Goal: Task Accomplishment & Management: Manage account settings

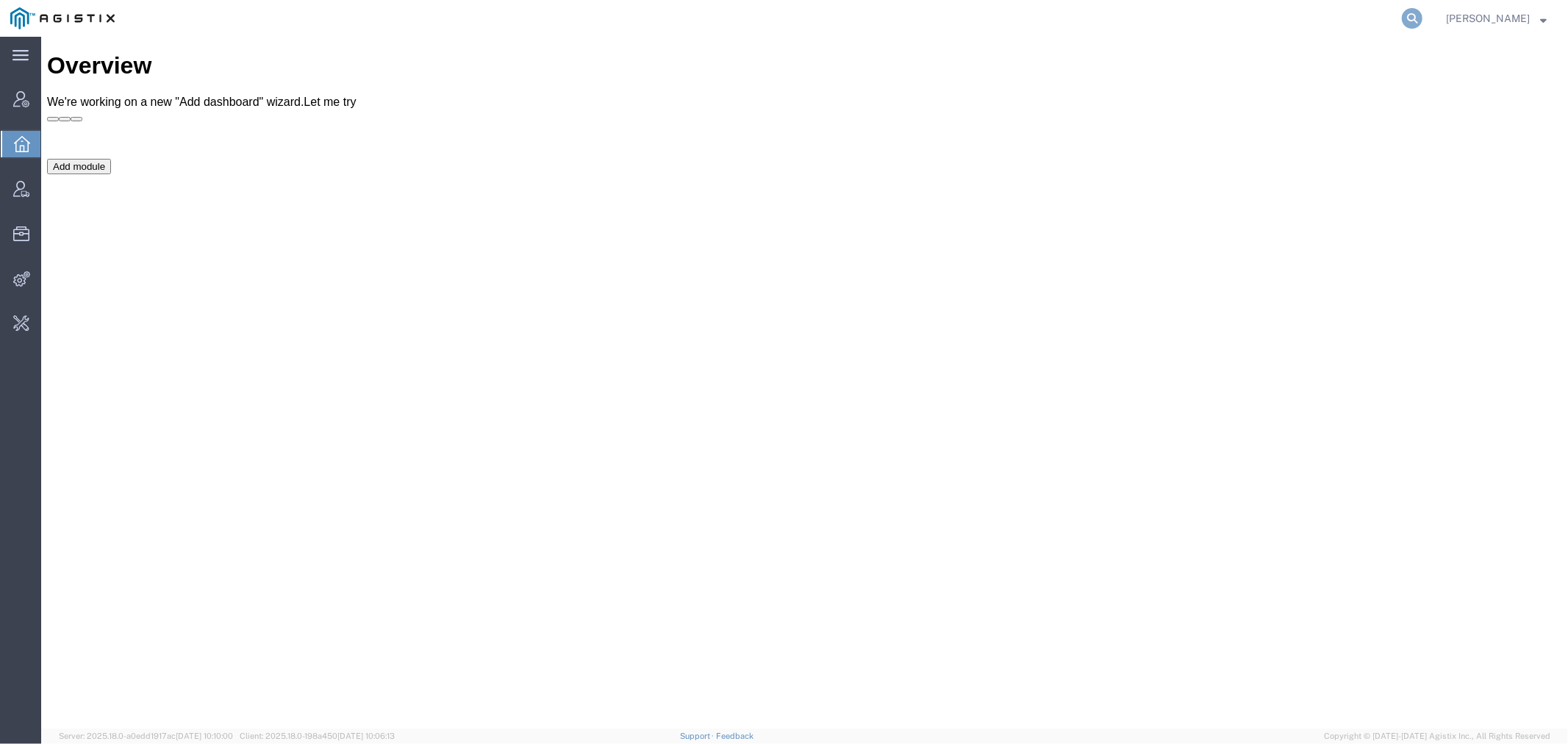
click at [1423, 22] on icon at bounding box center [1412, 18] width 20 height 20
paste input "SLAX01025383"
type input "SLAX01025383"
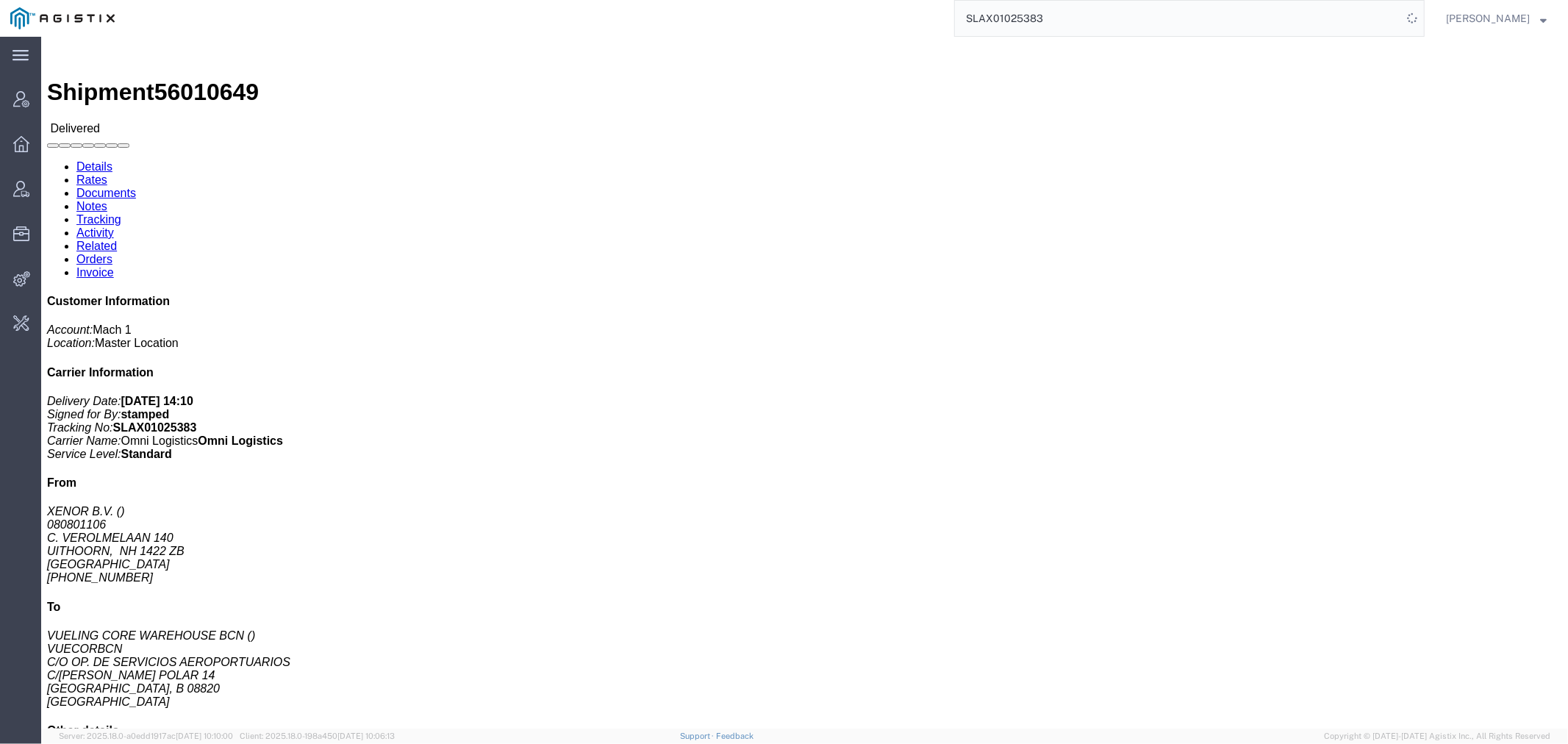
click link "Tracking"
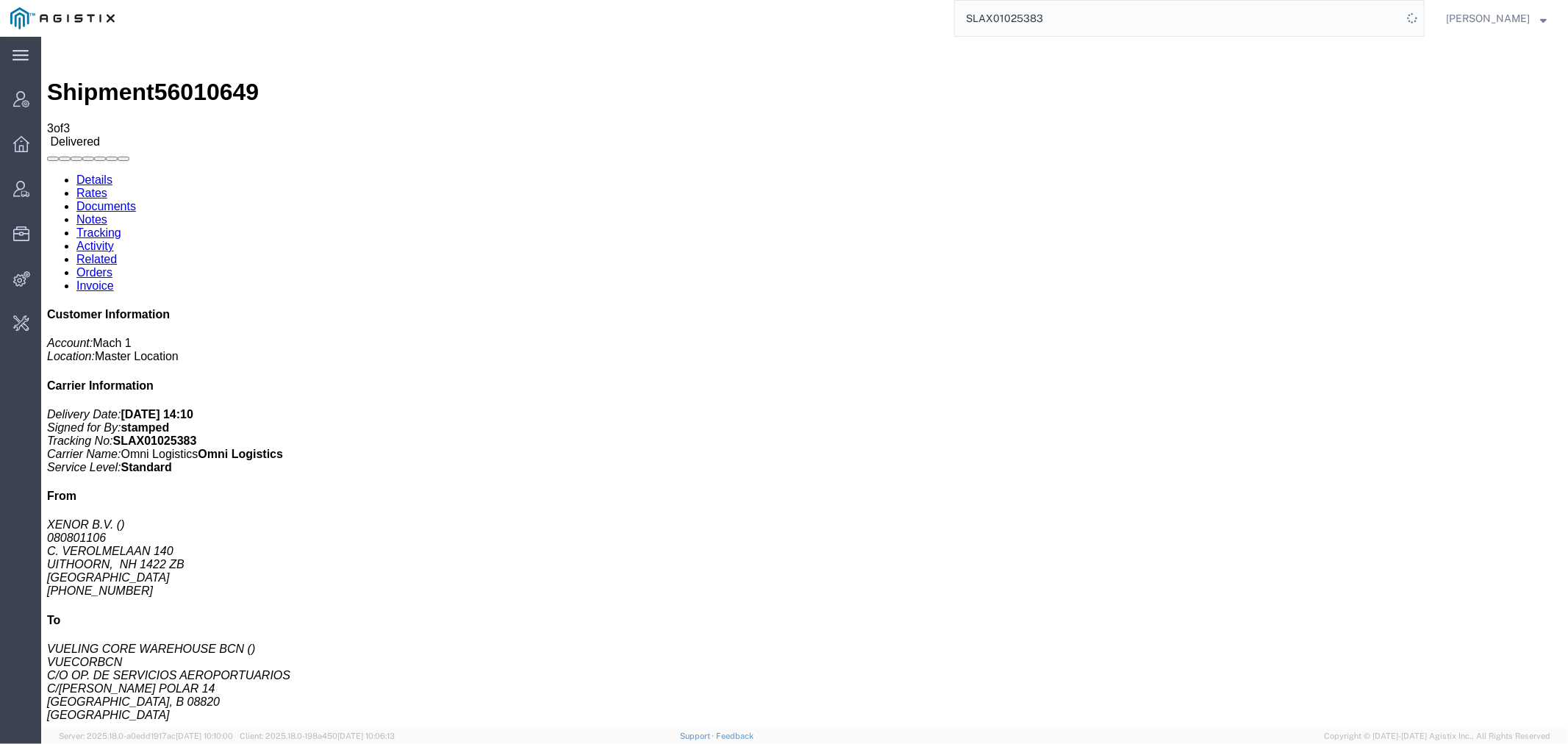
click at [172, 78] on span "56010649" at bounding box center [205, 91] width 104 height 27
click at [172, 78] on span "56010649" at bounding box center [205, 91] width 104 height 27
click at [176, 78] on span "56010649" at bounding box center [205, 91] width 104 height 27
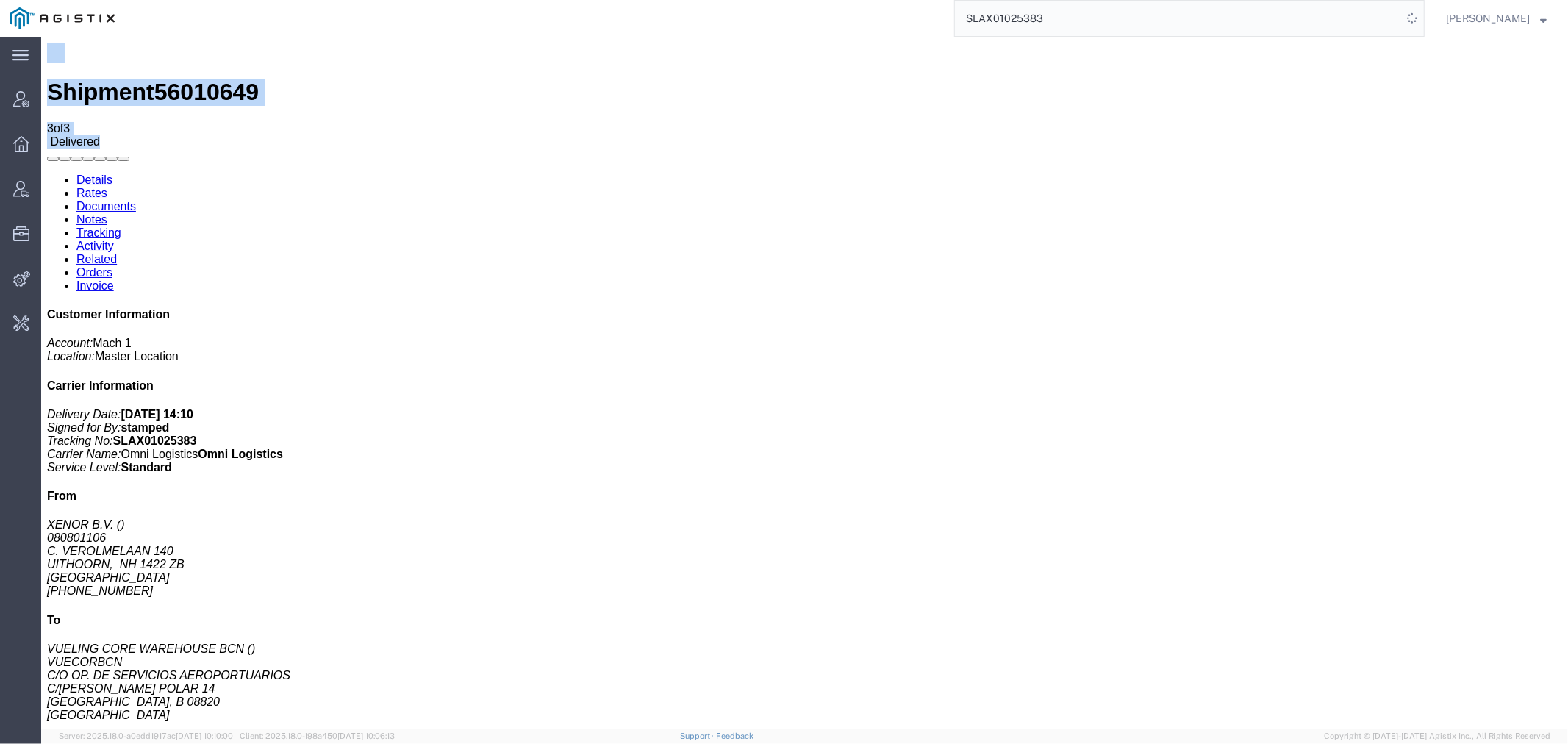
click at [176, 78] on span "56010649" at bounding box center [205, 91] width 104 height 27
click at [185, 78] on span "56010649" at bounding box center [205, 91] width 104 height 27
click at [136, 199] on link "Documents" at bounding box center [106, 205] width 60 height 13
click at [188, 78] on span "56010649" at bounding box center [205, 91] width 104 height 27
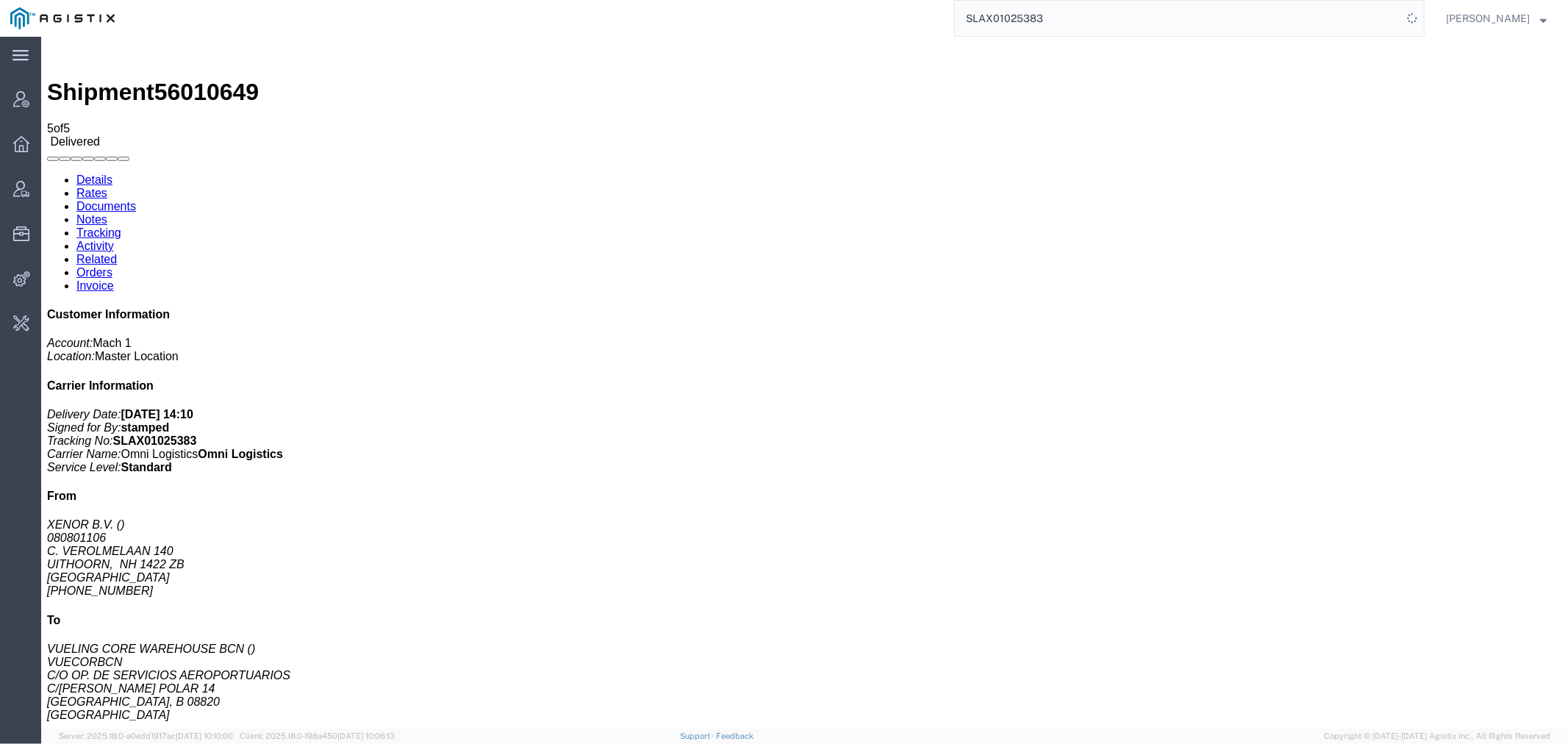
click at [204, 78] on span "56010649" at bounding box center [205, 91] width 104 height 27
copy span "56010649"
click at [0, 0] on span "Invoice Sending" at bounding box center [0, 0] width 0 height 0
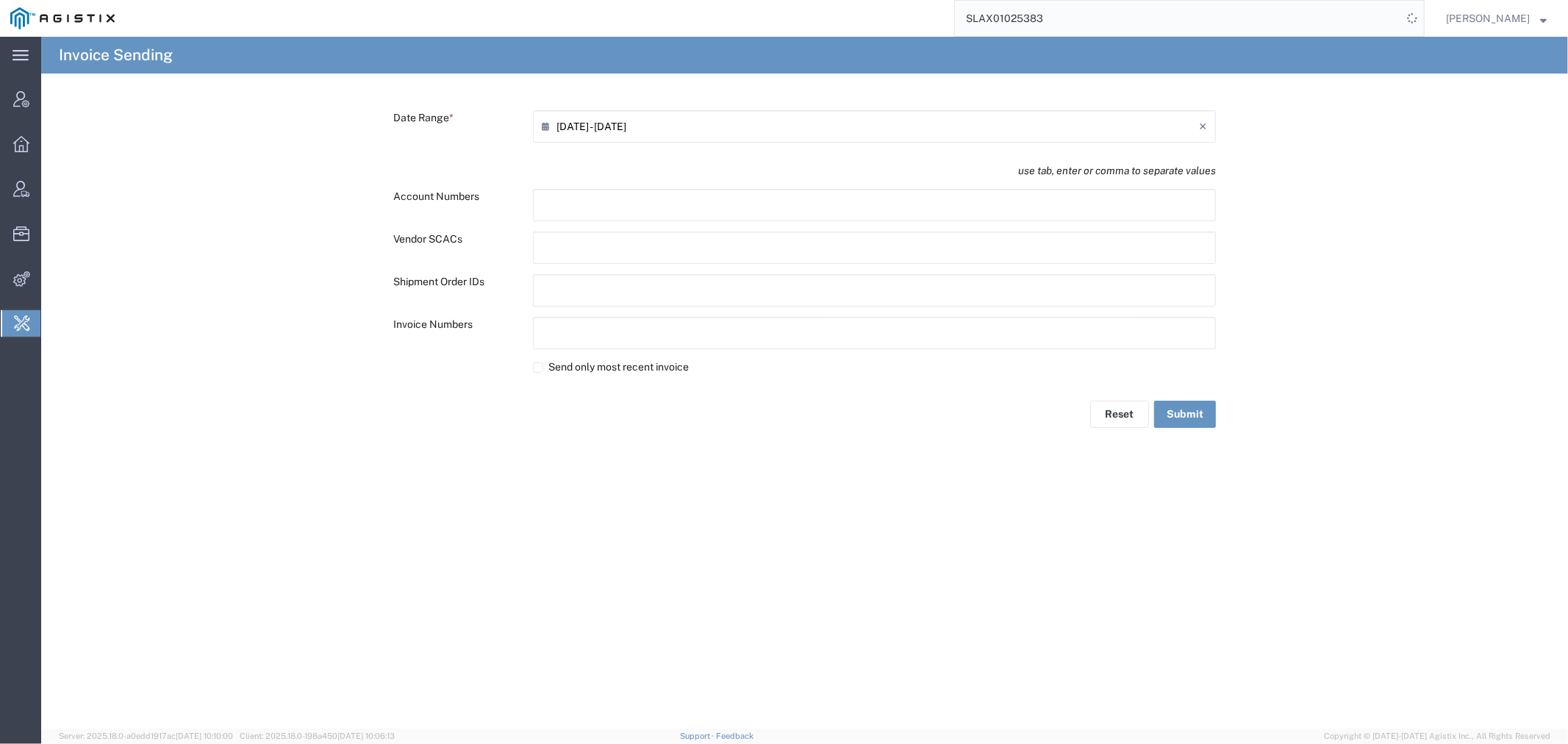
click at [585, 210] on input "text" at bounding box center [607, 205] width 129 height 23
click at [563, 292] on input "text" at bounding box center [607, 291] width 129 height 23
paste input "text"
click at [541, 367] on label "Send only most recent invoice" at bounding box center [875, 370] width 683 height 16
click at [544, 374] on label "Send only most recent invoice" at bounding box center [875, 370] width 683 height 16
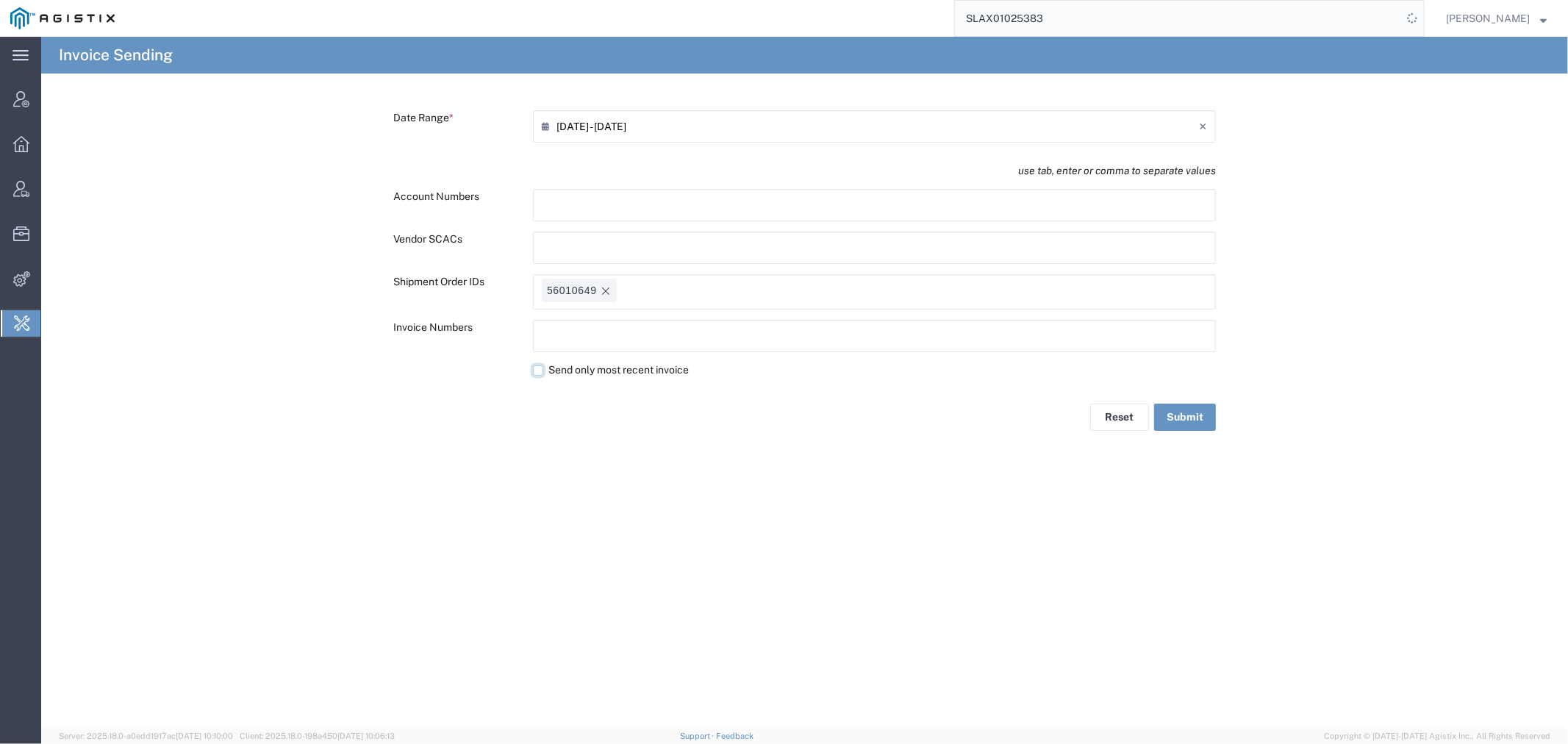
click at [543, 374] on input "Send only most recent invoice" at bounding box center [538, 370] width 10 height 10
checkbox input "true"
click at [1186, 410] on button "Submit" at bounding box center [1185, 417] width 62 height 27
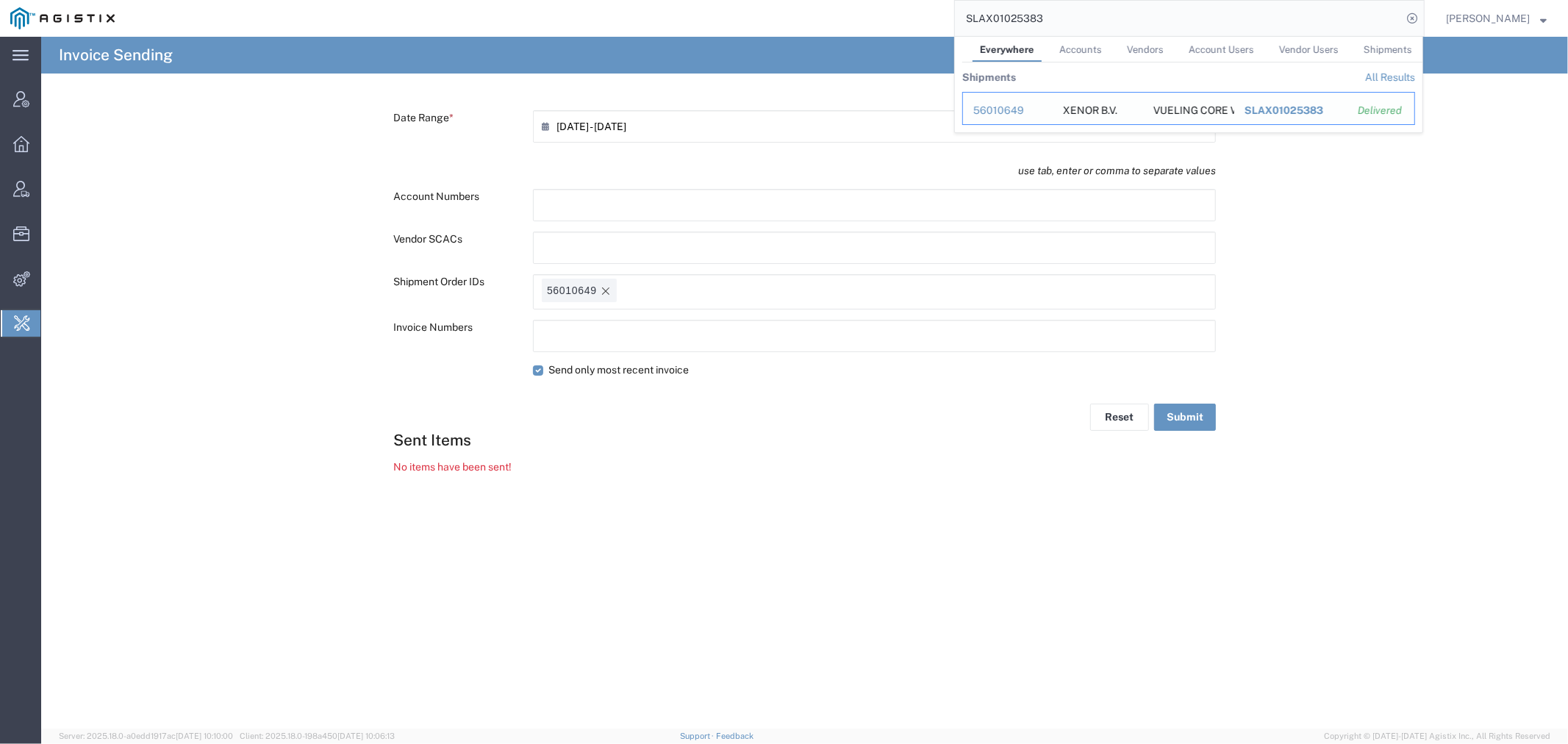
click at [1019, 107] on div "56010649" at bounding box center [1008, 110] width 69 height 16
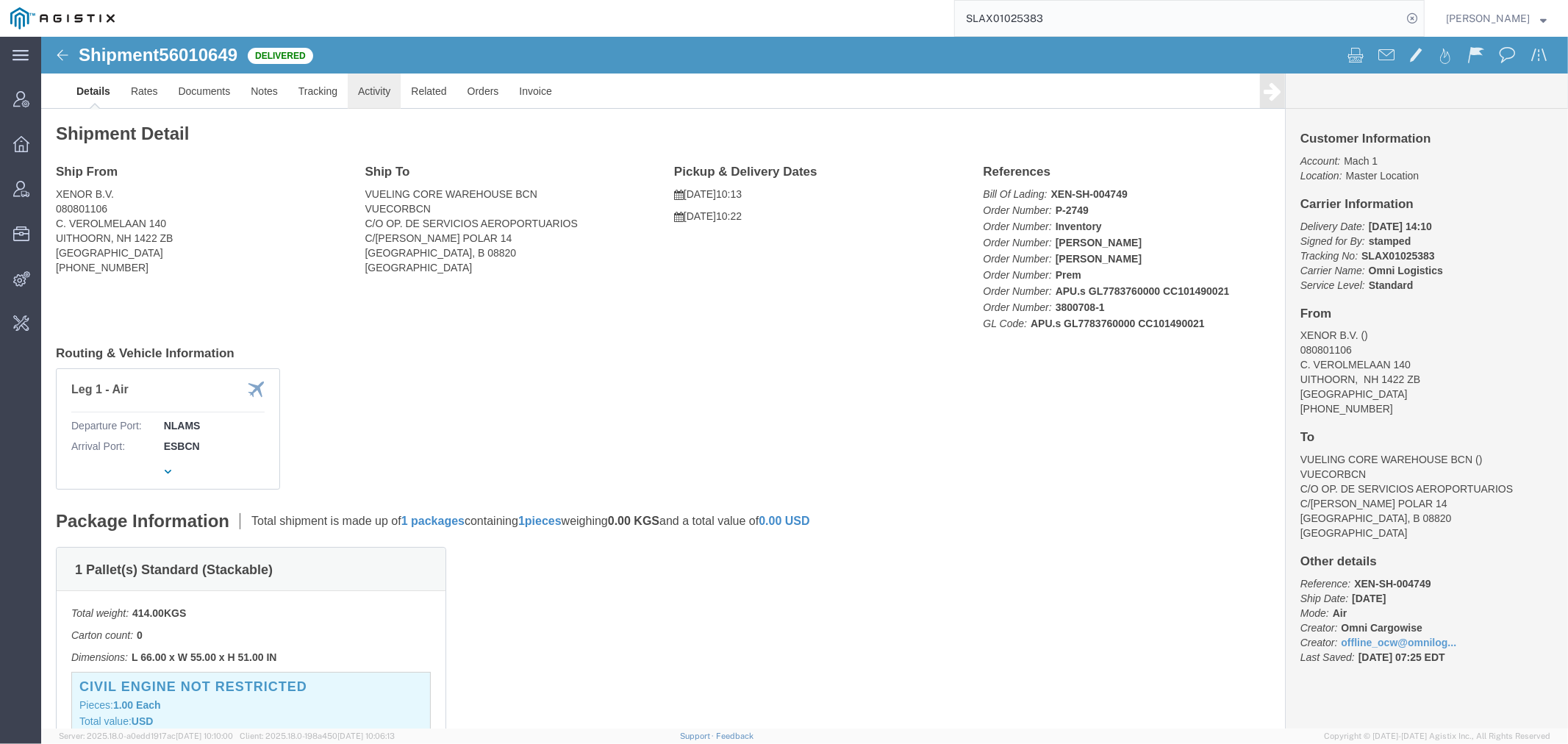
click link "Activity"
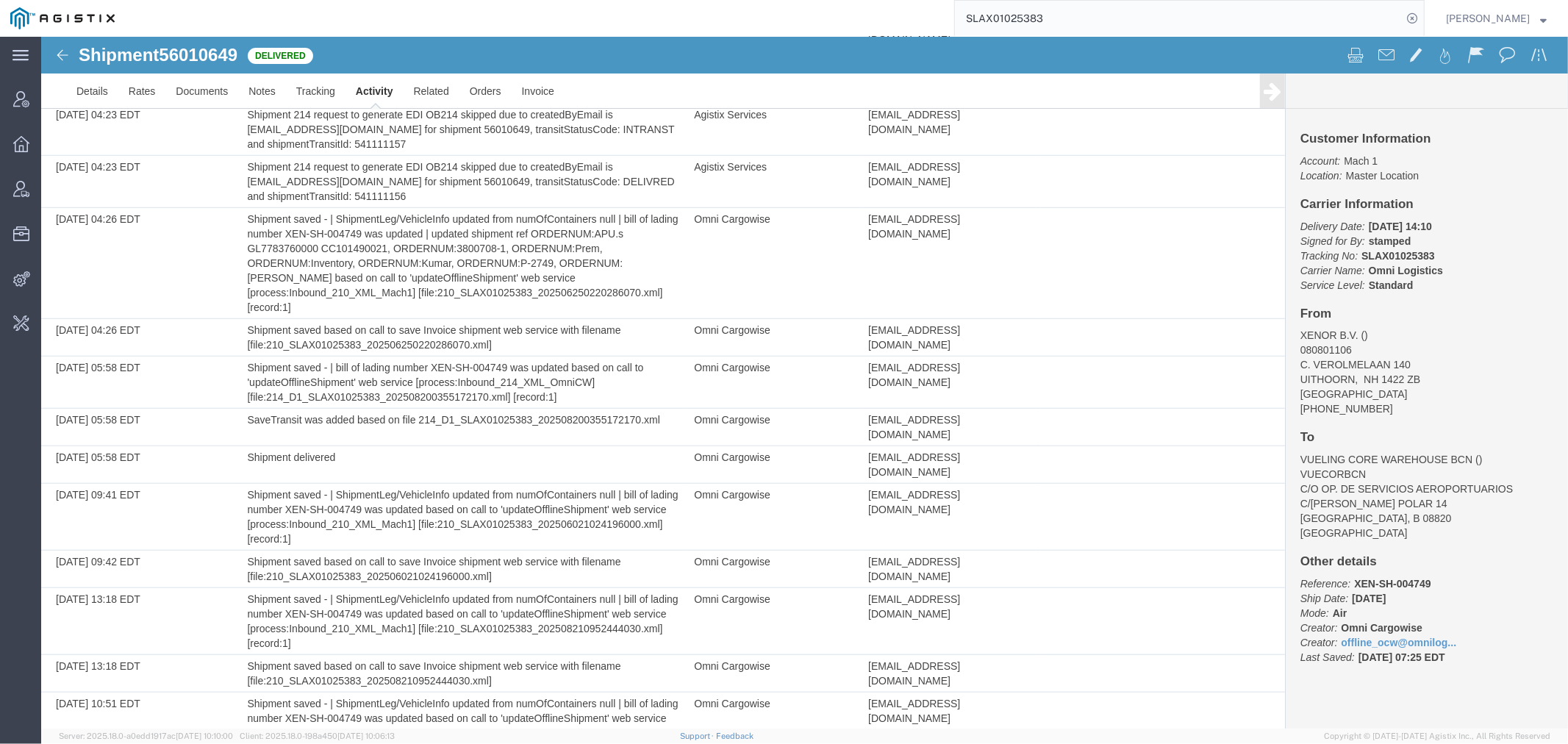
scroll to position [906, 0]
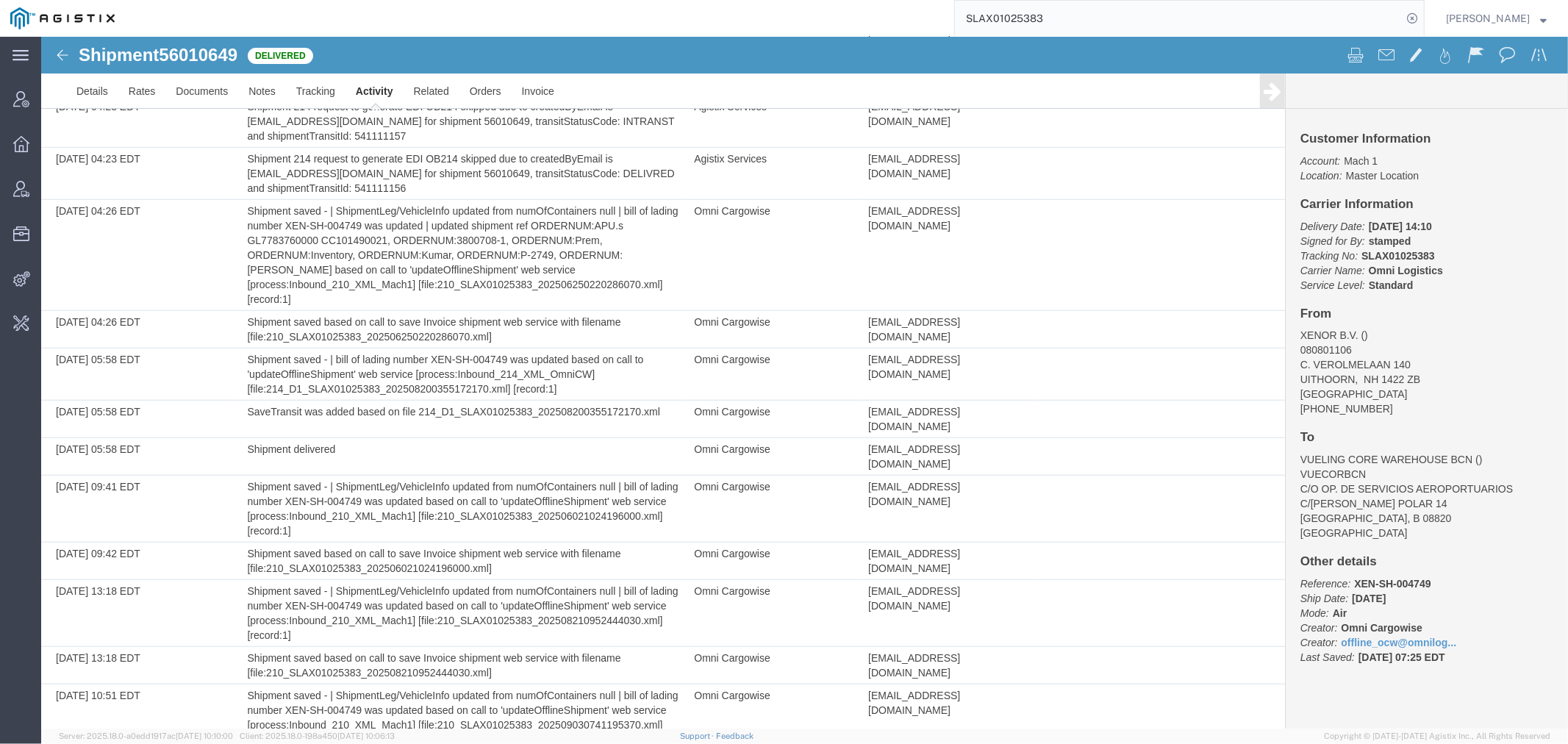
click at [202, 60] on span "56010649" at bounding box center [197, 53] width 78 height 20
click at [202, 60] on span "56010649" at bounding box center [197, 53] width 78 height 20
copy span "56010649"
drag, startPoint x: 92, startPoint y: 37, endPoint x: 100, endPoint y: 40, distance: 8.5
click at [0, 0] on span "Invoice Sending" at bounding box center [0, 0] width 0 height 0
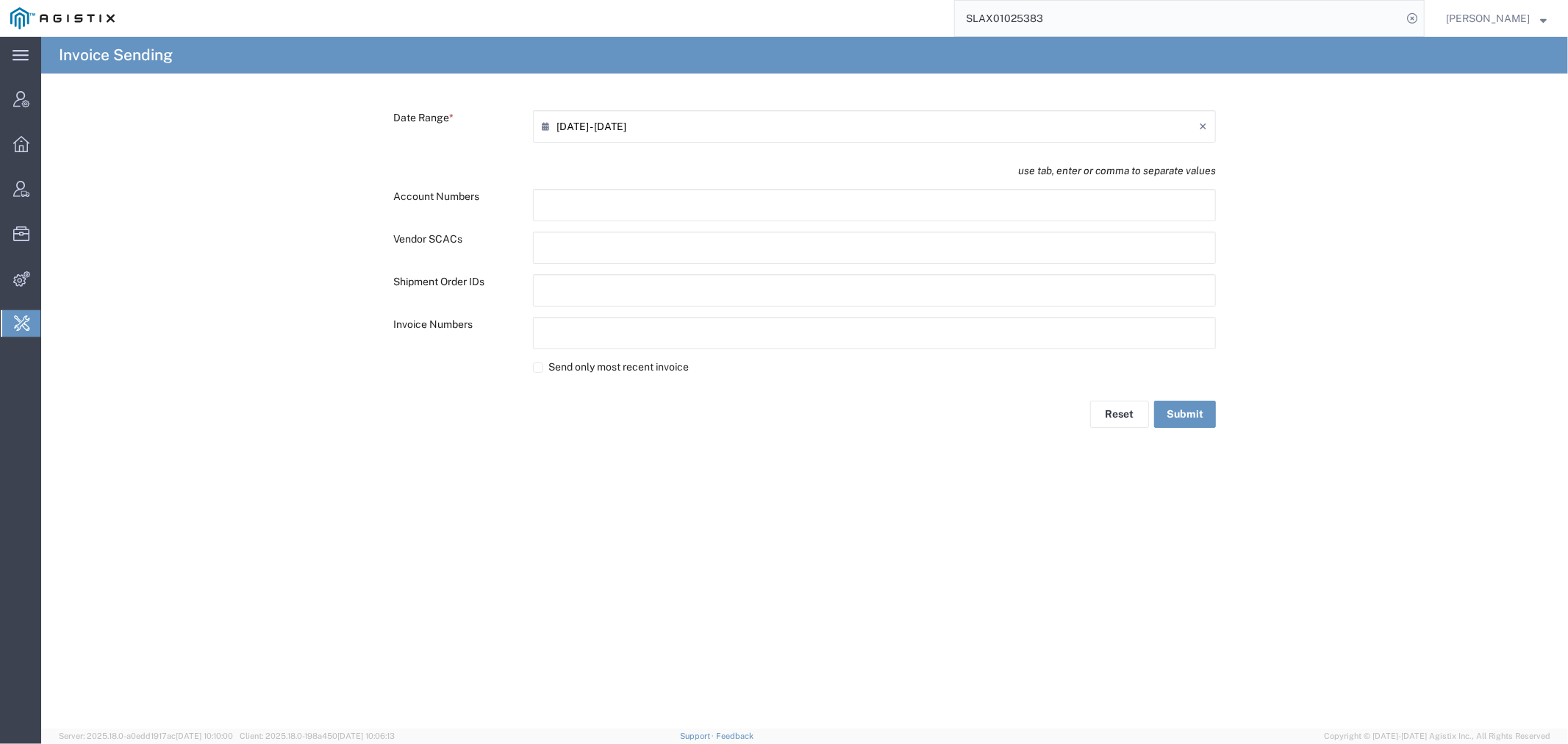
click at [581, 284] on input "text" at bounding box center [607, 291] width 129 height 23
paste input "text"
click at [544, 370] on label "Send only most recent invoice" at bounding box center [875, 370] width 683 height 16
click at [543, 370] on input "Send only most recent invoice" at bounding box center [538, 370] width 10 height 10
checkbox input "true"
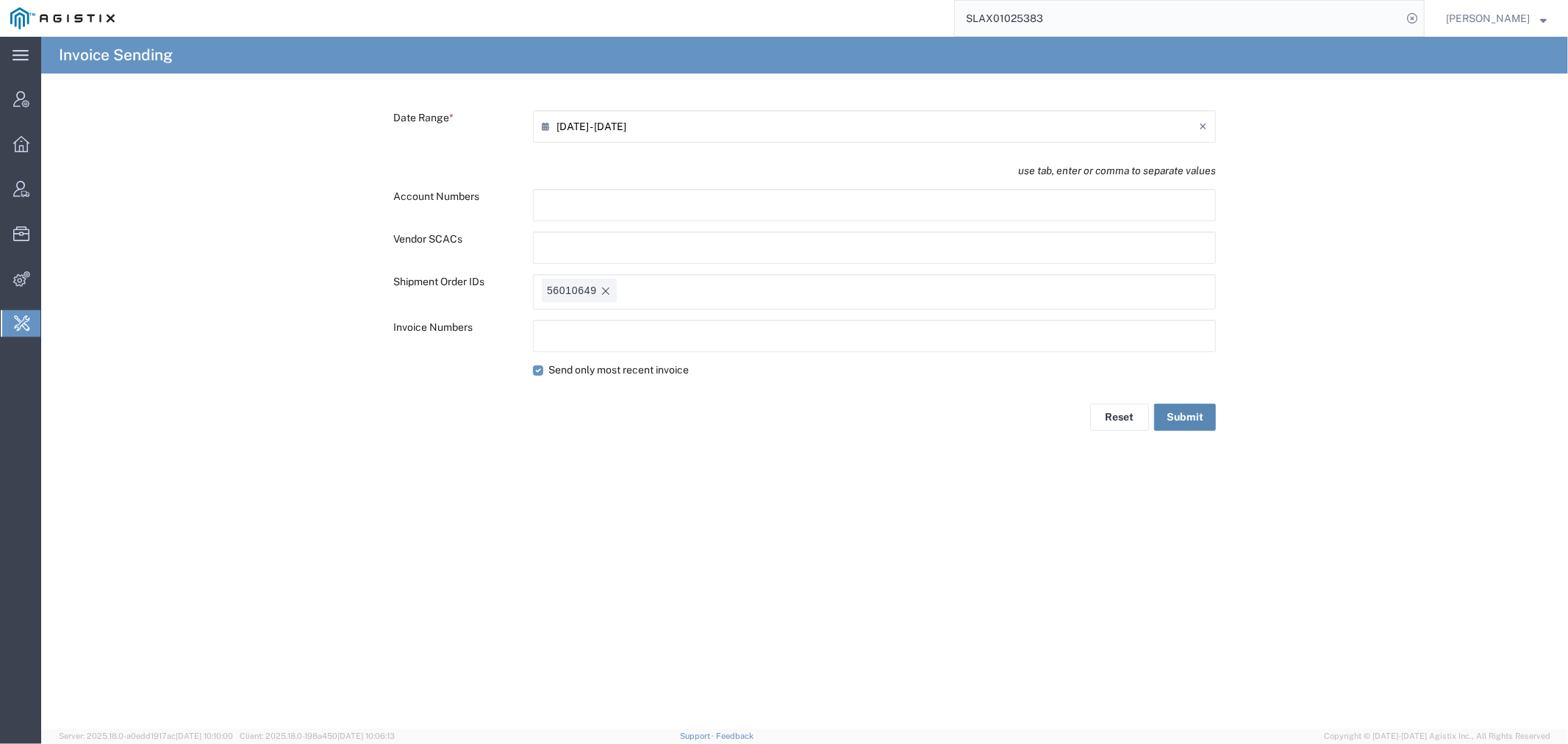
click at [1173, 421] on button "Submit" at bounding box center [1185, 417] width 62 height 27
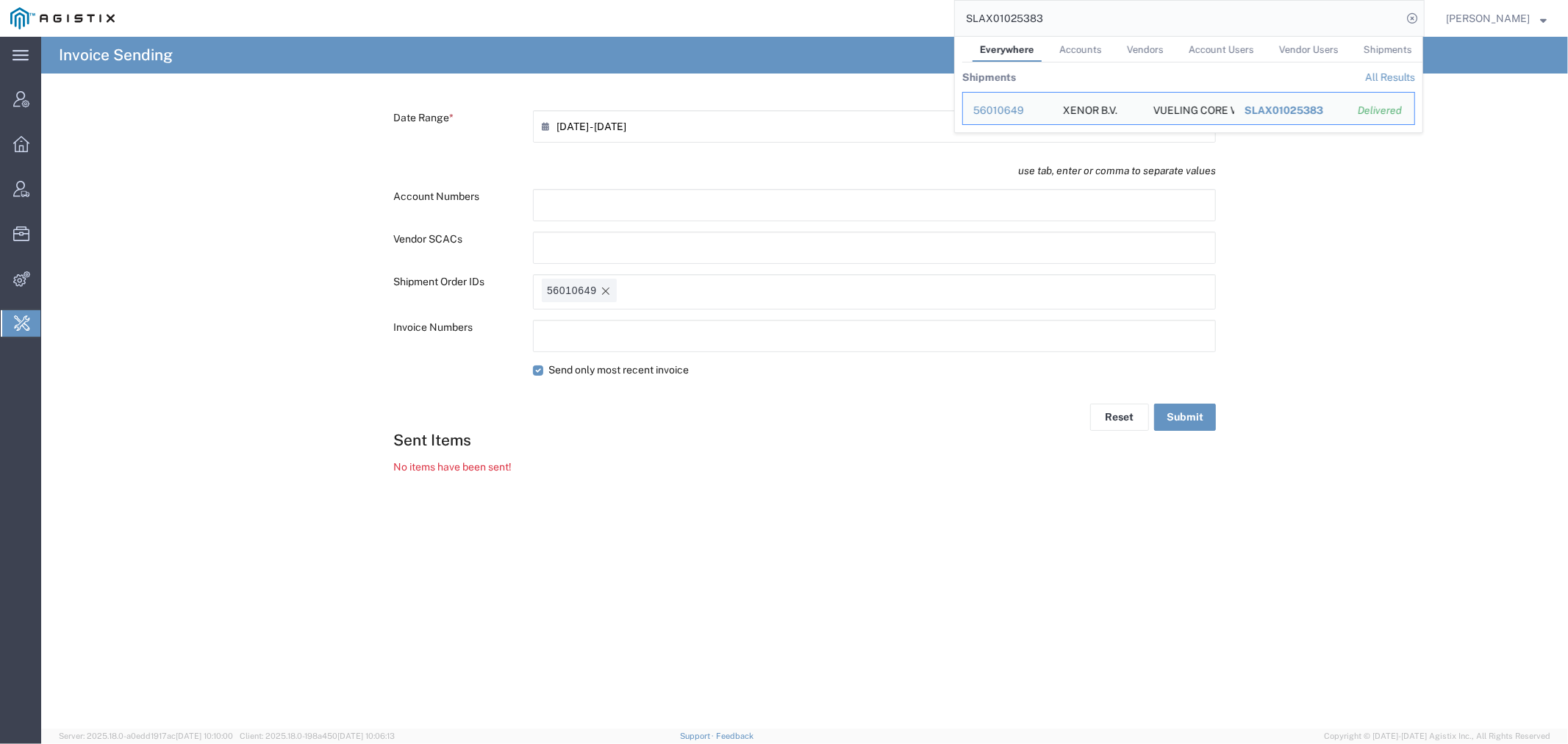
drag, startPoint x: 1086, startPoint y: 13, endPoint x: 853, endPoint y: 13, distance: 233.0
click at [853, 13] on div "SLAX01025383 Everywhere Accounts Vendors Account Users Vendor Users Shipments S…" at bounding box center [775, 18] width 1300 height 37
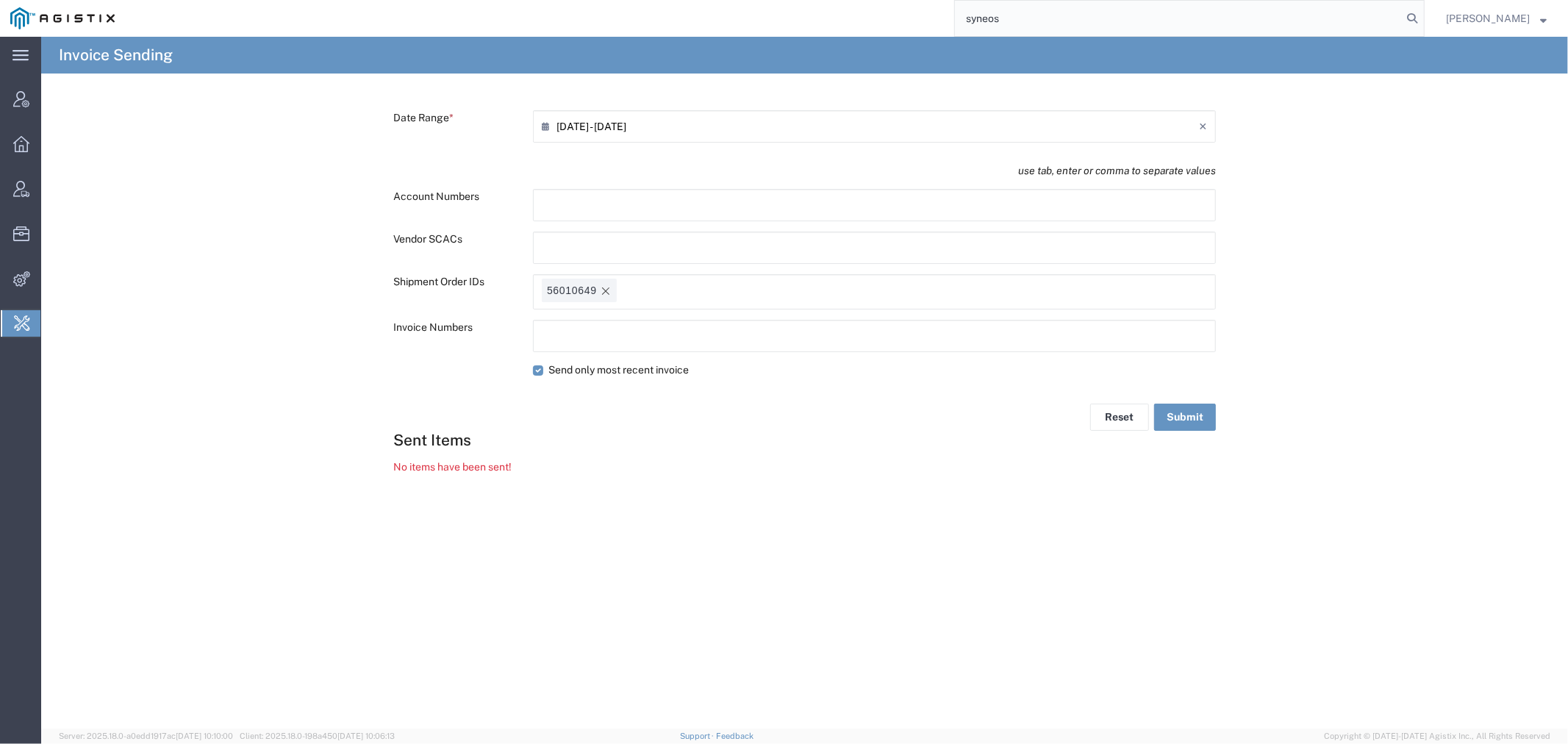
type input "syneos"
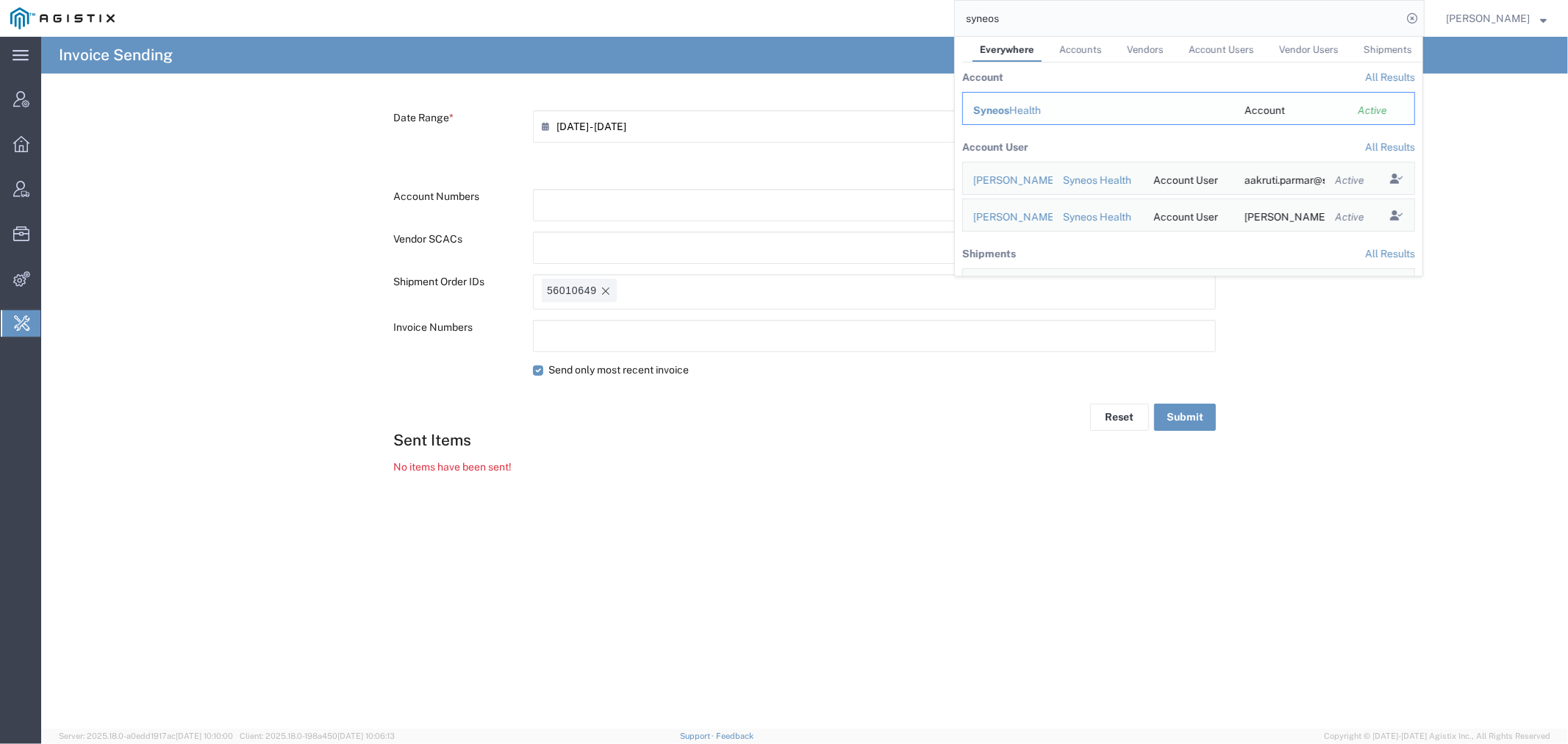
click at [1006, 115] on span "Syneos" at bounding box center [991, 110] width 36 height 12
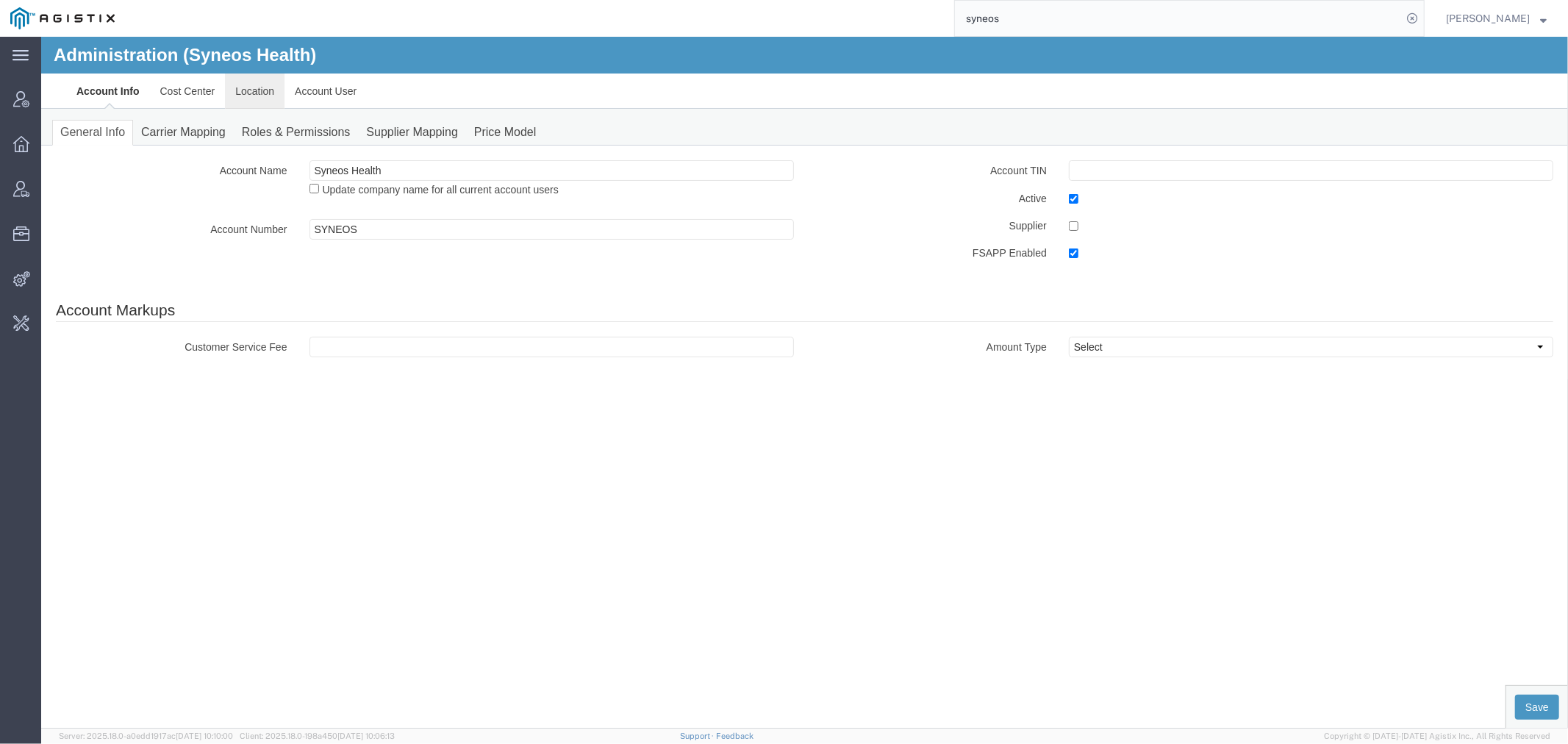
click at [252, 86] on link "Location" at bounding box center [254, 90] width 60 height 35
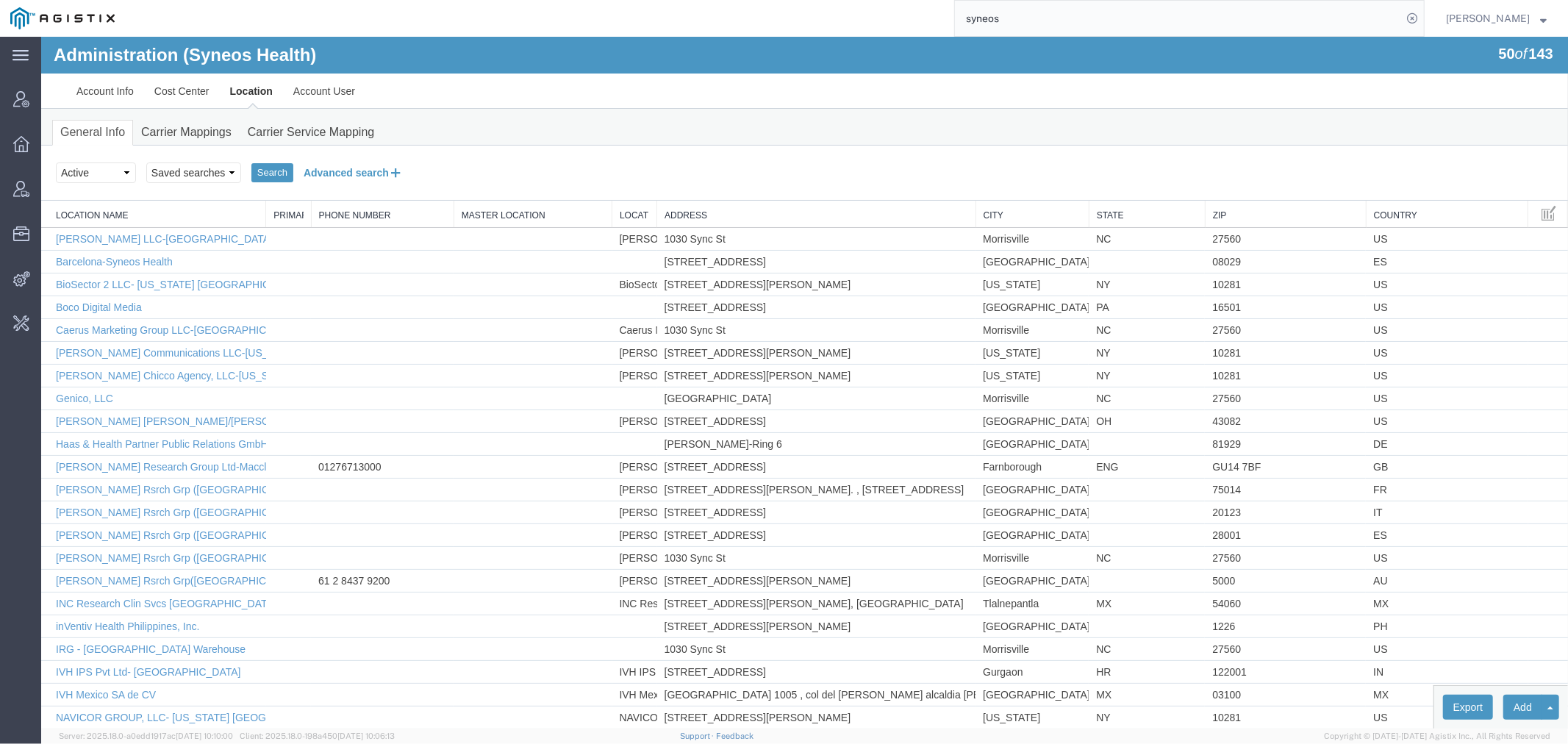
click at [332, 168] on button "Advanced search" at bounding box center [352, 172] width 120 height 25
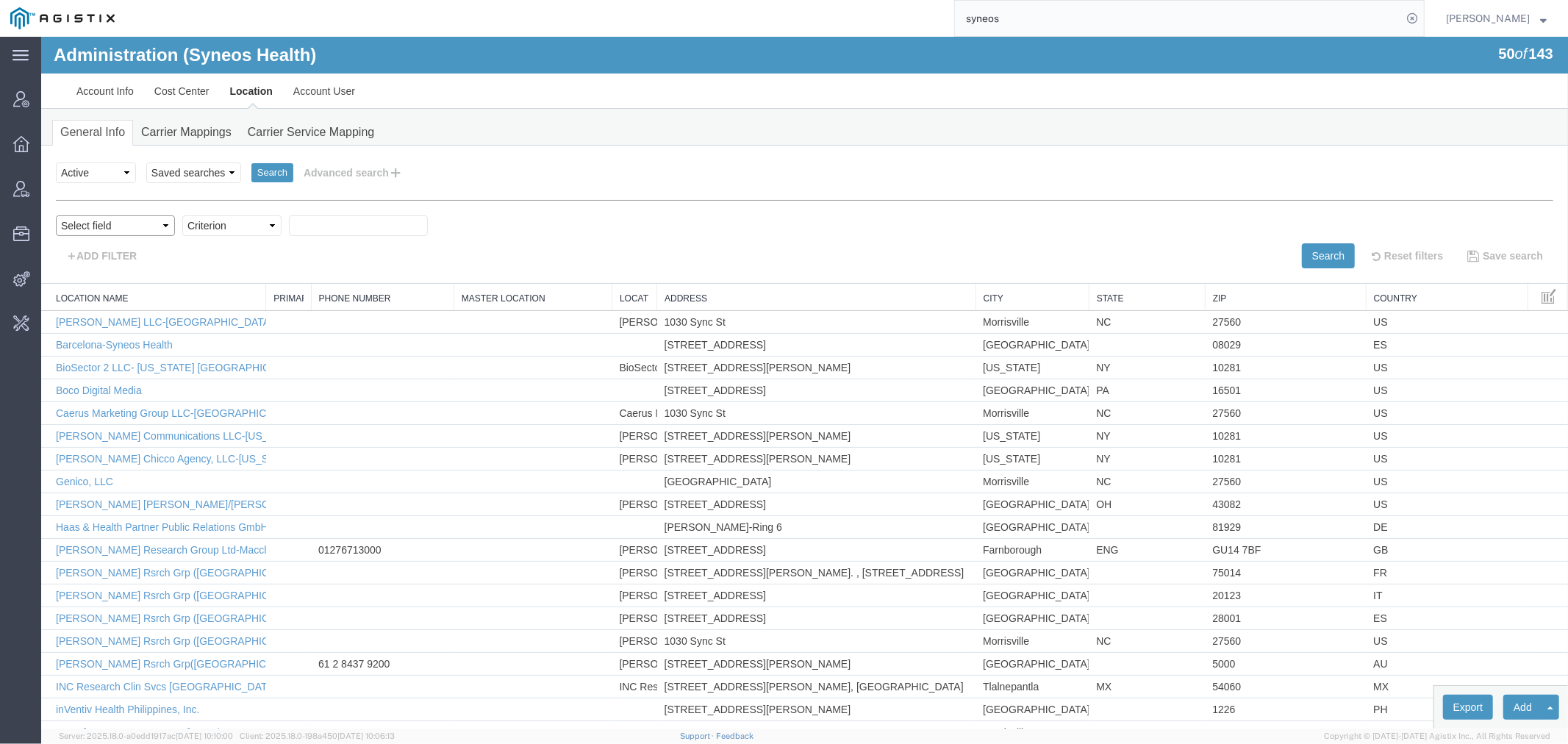
click at [112, 218] on select "Select field Address [GEOGRAPHIC_DATA] Location Name Location Num Master Locati…" at bounding box center [114, 225] width 119 height 20
click at [324, 81] on link "Account User" at bounding box center [323, 90] width 82 height 35
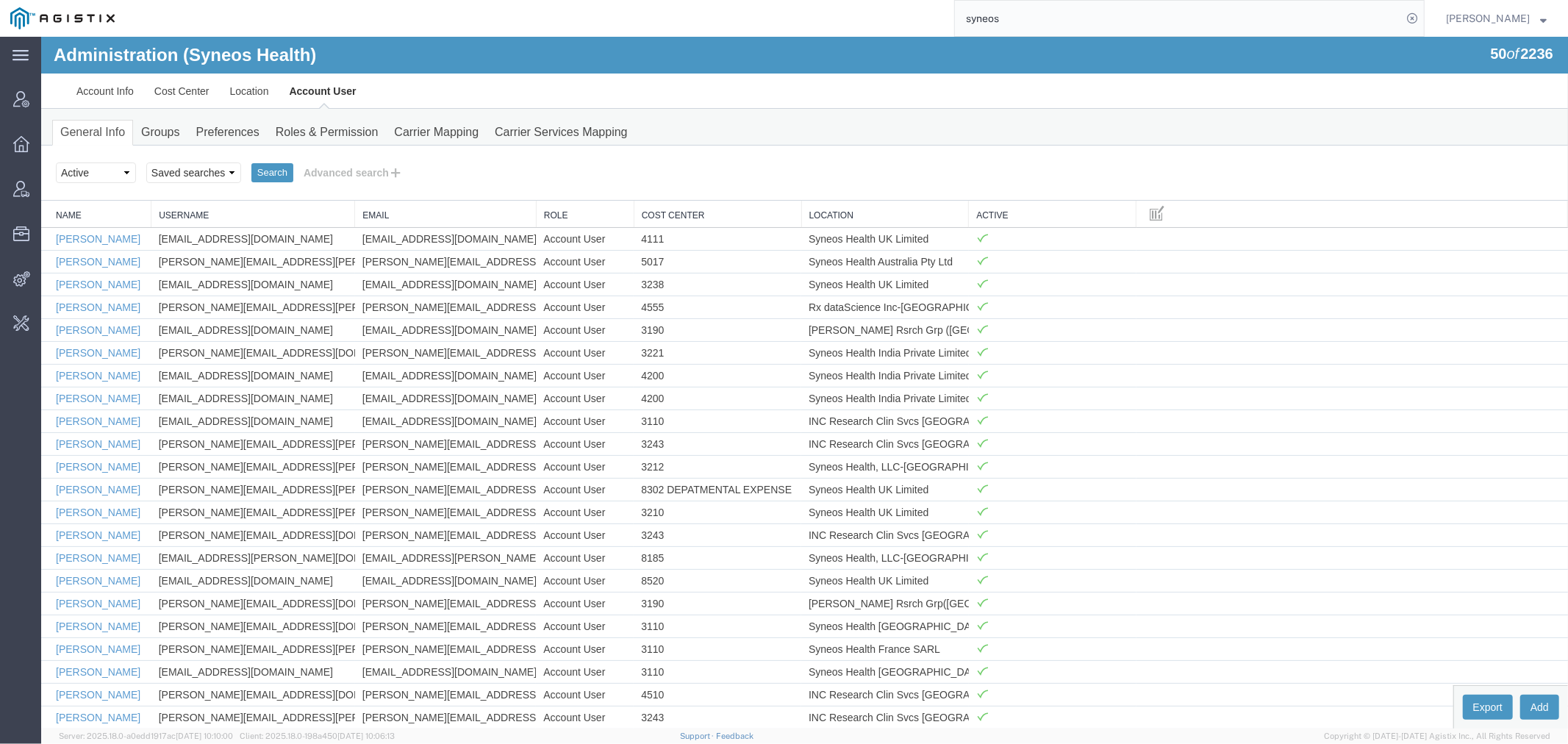
click at [114, 212] on link "Name" at bounding box center [99, 215] width 88 height 13
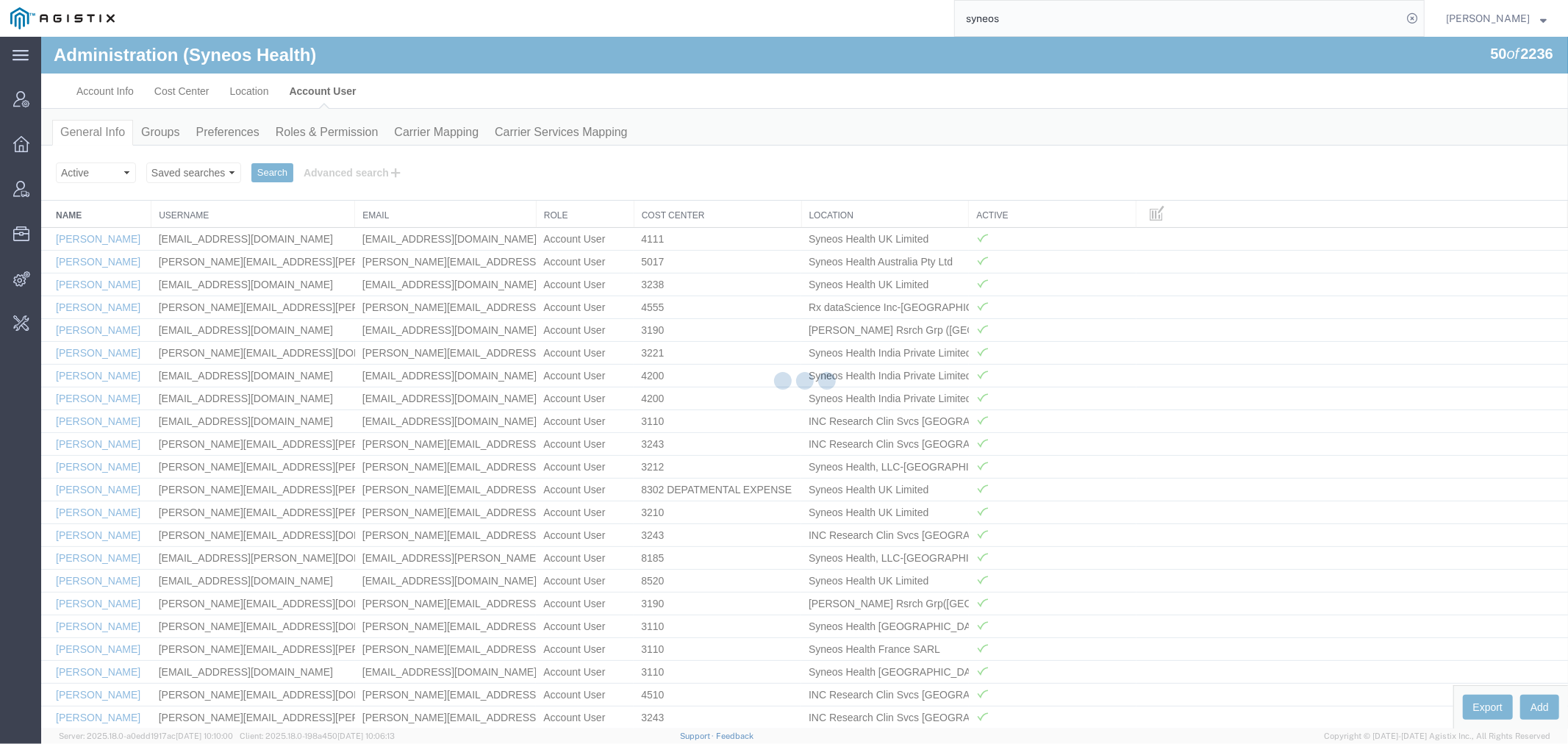
click at [332, 177] on div at bounding box center [805, 382] width 1527 height 692
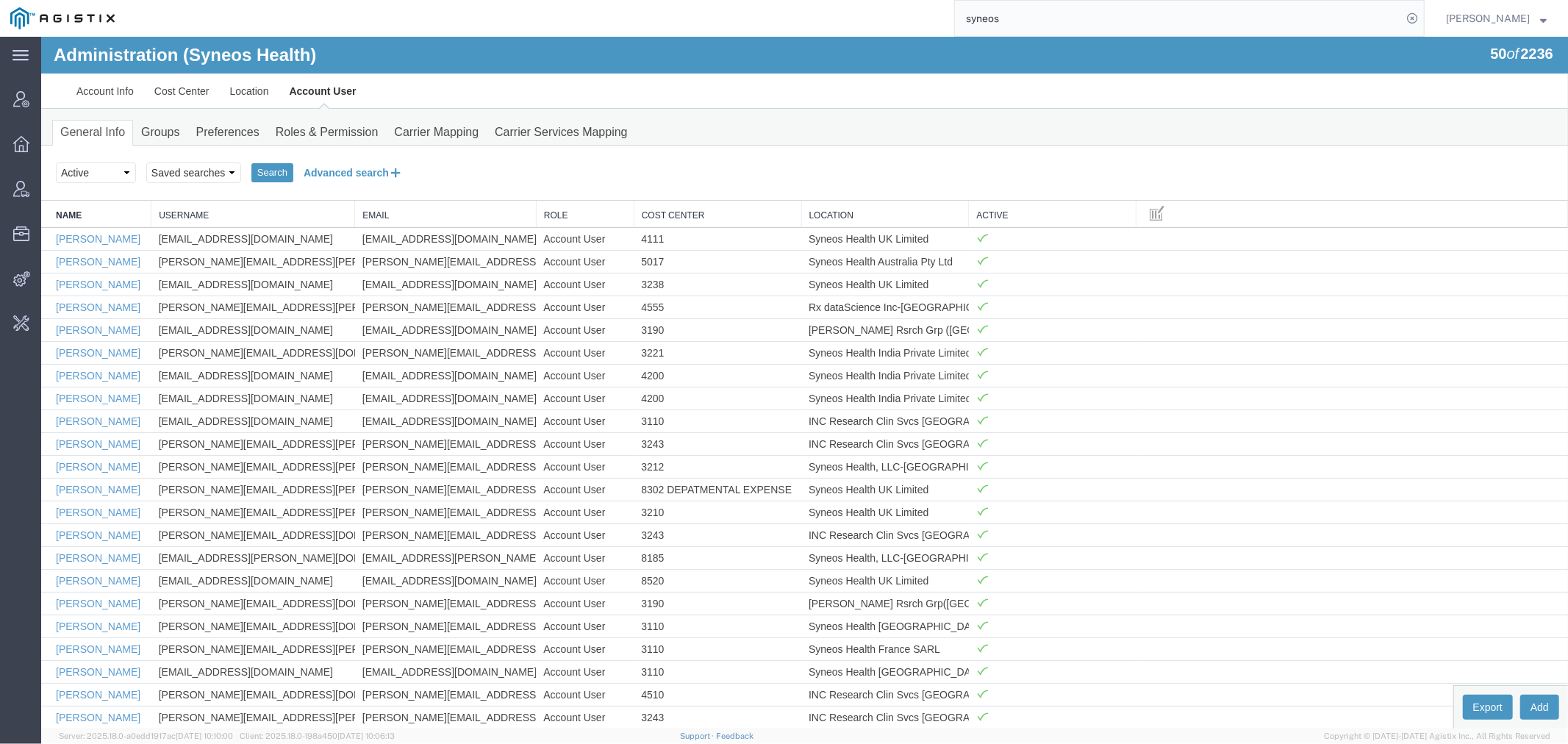
click at [331, 176] on button "Advanced search" at bounding box center [352, 172] width 120 height 25
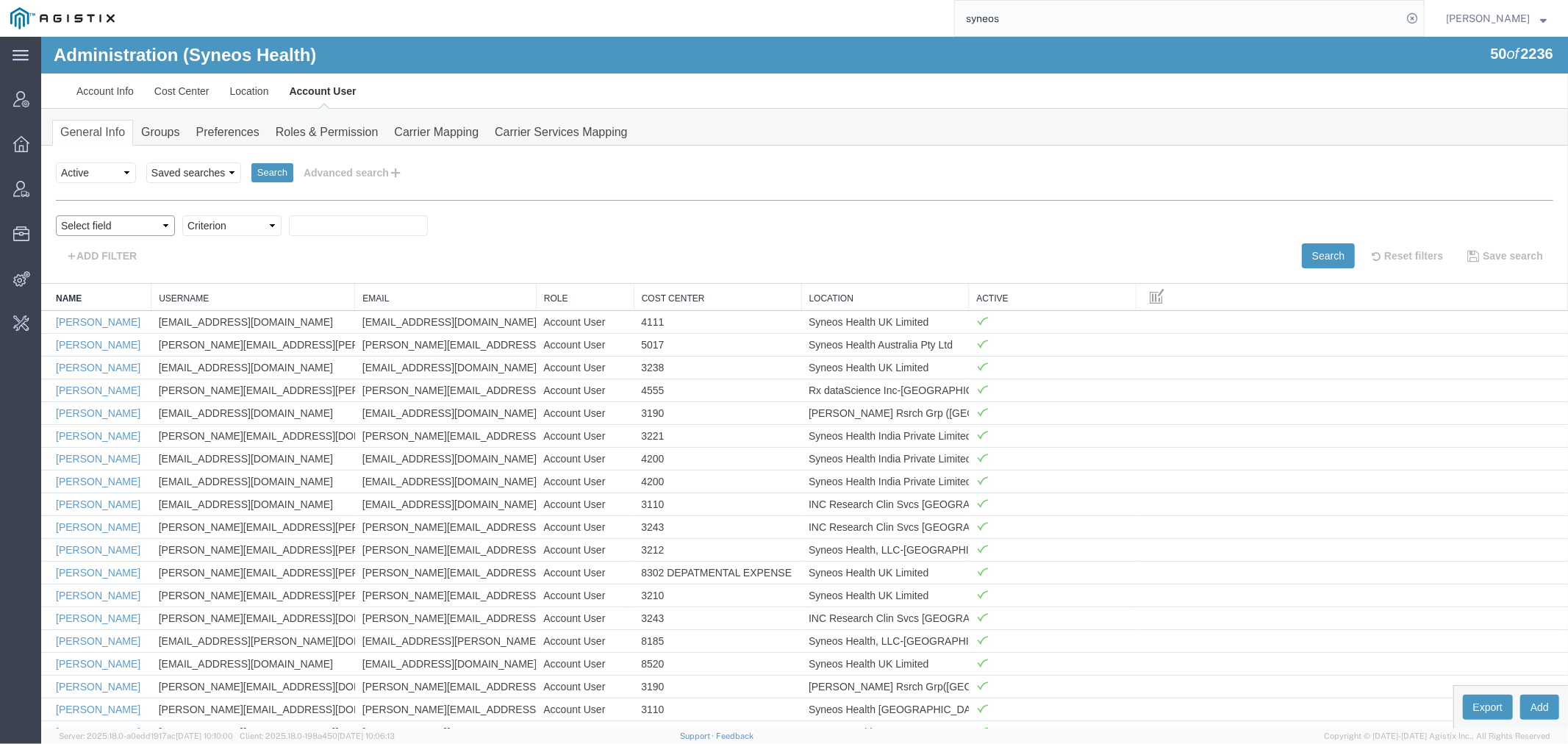
drag, startPoint x: 100, startPoint y: 226, endPoint x: 111, endPoint y: 229, distance: 11.4
click at [100, 226] on select "Select field Cost Center Email Location Name Role Username" at bounding box center [114, 225] width 119 height 20
select select "personName"
click at [55, 215] on select "Select field Cost Center Email Location Name Role Username" at bounding box center [114, 225] width 119 height 20
drag, startPoint x: 141, startPoint y: 218, endPoint x: 143, endPoint y: 234, distance: 16.1
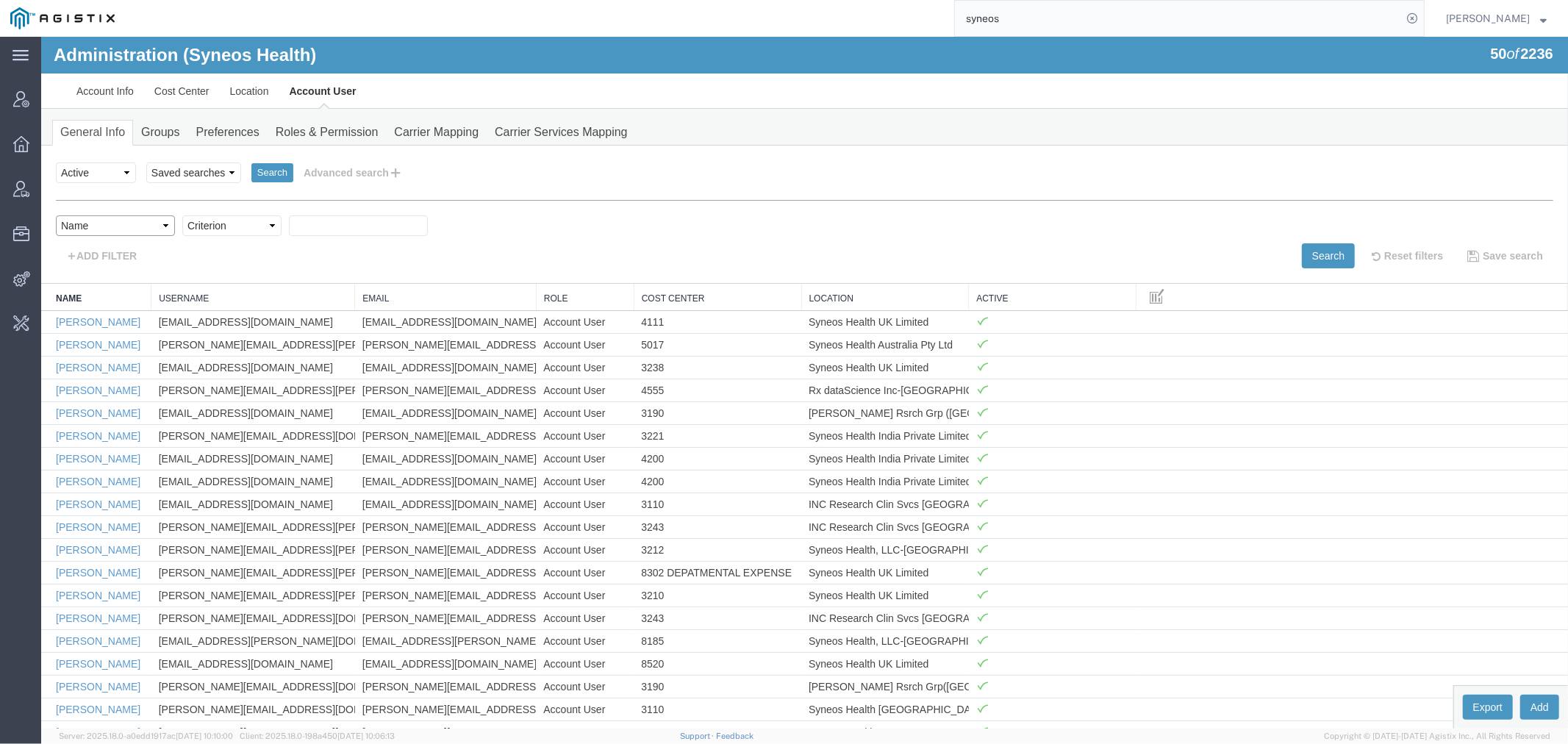
click at [141, 218] on select "Select field Cost Center Email Location Name Role Username" at bounding box center [114, 225] width 119 height 20
select select "locationName"
click at [55, 215] on select "Select field Cost Center Email Location Name Role Username" at bounding box center [114, 225] width 119 height 20
drag, startPoint x: 194, startPoint y: 224, endPoint x: 197, endPoint y: 233, distance: 9.5
click at [194, 224] on select "Criterion contains does not contain is is blank is not blank starts with" at bounding box center [231, 225] width 100 height 20
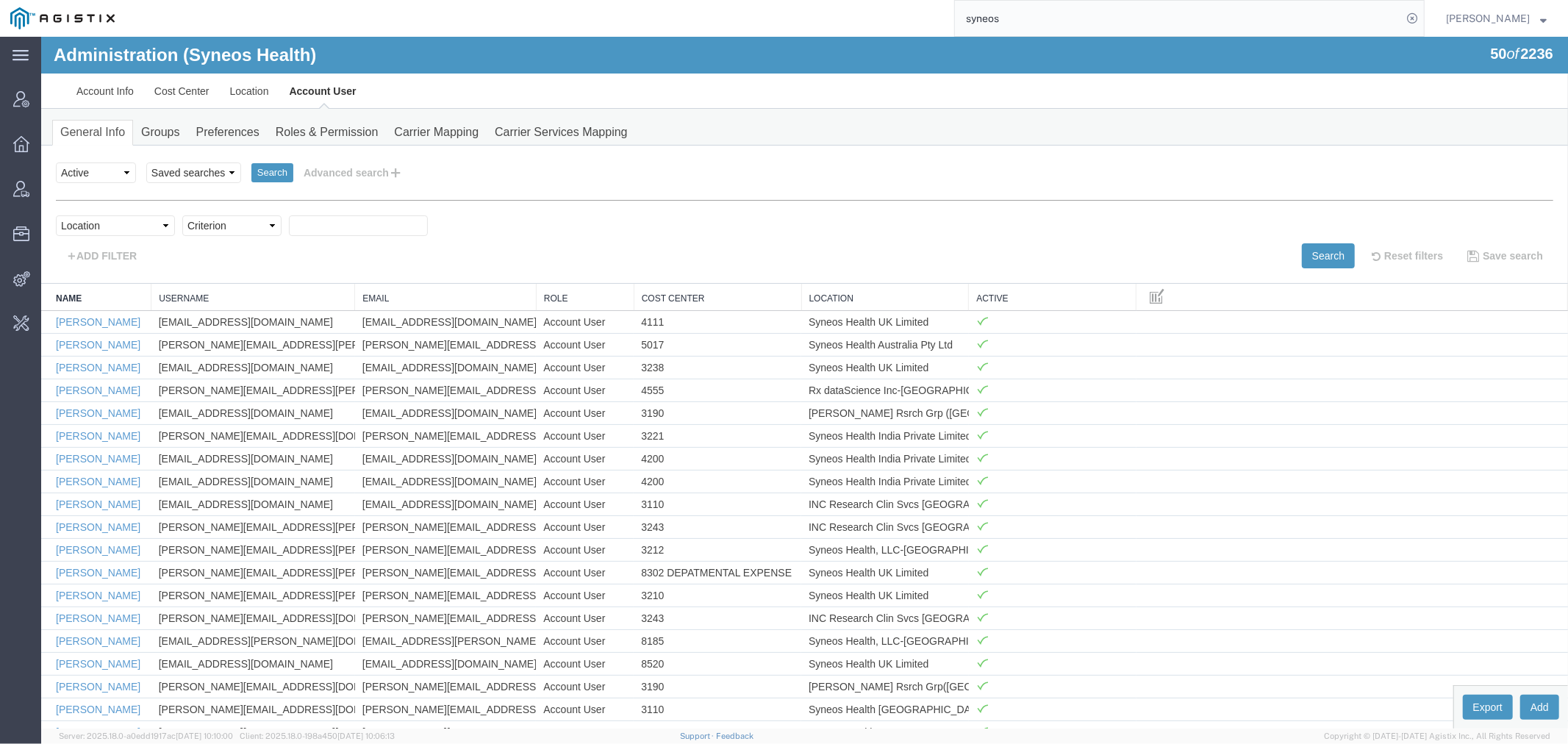
select select "contains"
click at [182, 215] on select "Criterion contains does not contain is is blank is not blank starts with" at bounding box center [231, 225] width 100 height 20
click at [299, 230] on input "text" at bounding box center [357, 225] width 139 height 20
type input "[GEOGRAPHIC_DATA]"
click at [1326, 246] on button "Search" at bounding box center [1328, 255] width 53 height 25
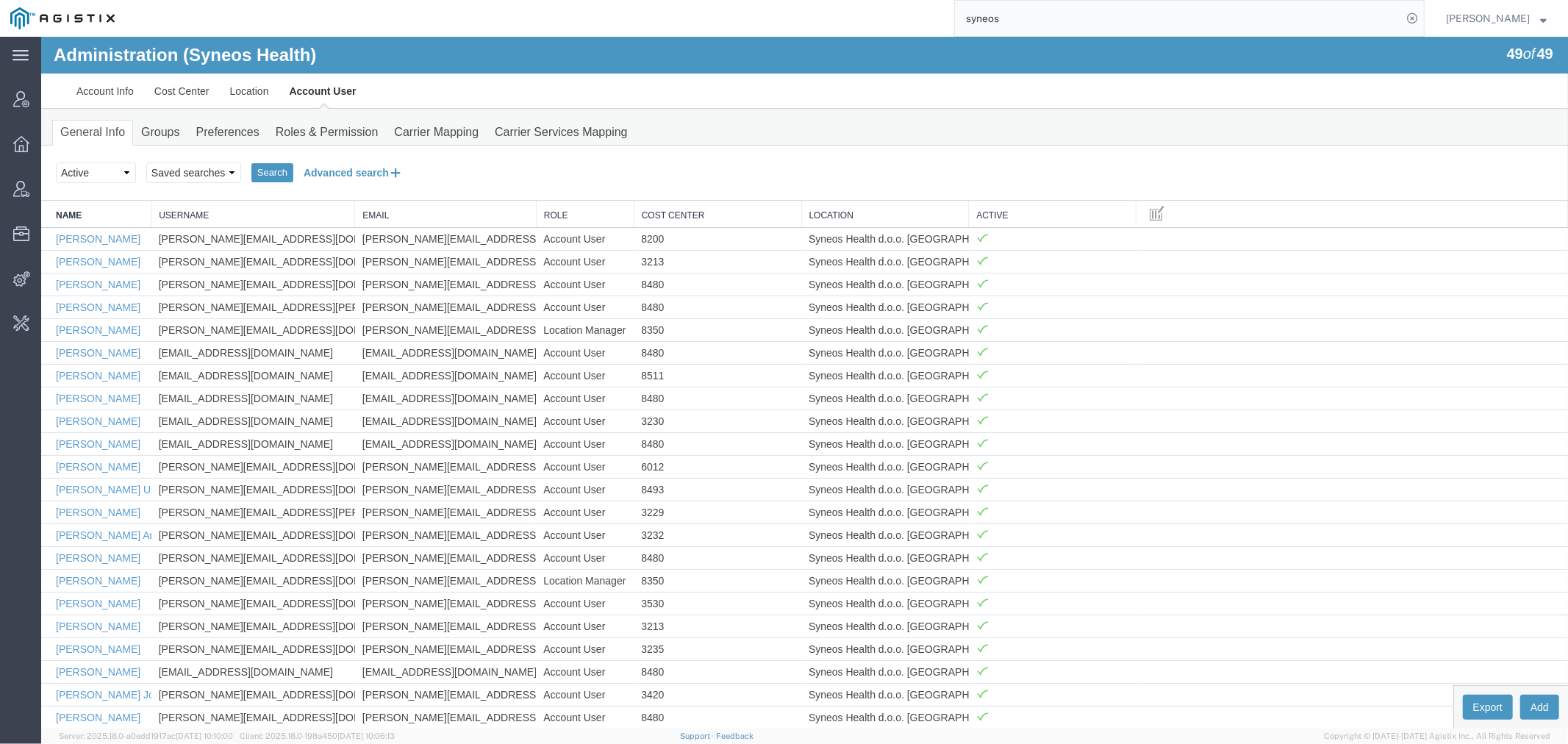
click at [330, 164] on button "Advanced search" at bounding box center [352, 172] width 120 height 25
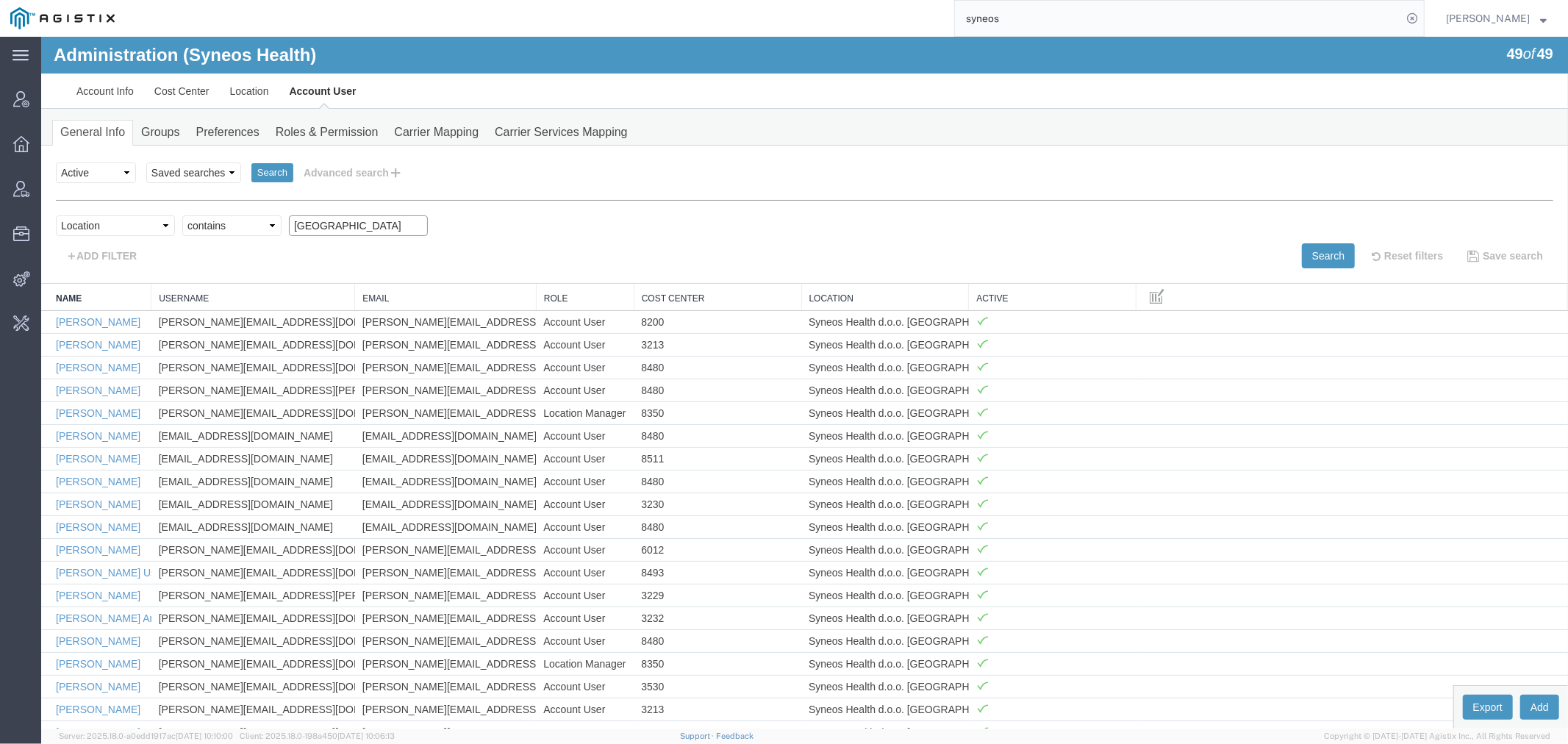
drag, startPoint x: 326, startPoint y: 225, endPoint x: 236, endPoint y: 215, distance: 90.6
click at [237, 215] on div "Select field Cost Center Email Location Name Role Username Criterion contains d…" at bounding box center [803, 229] width 1497 height 28
click at [73, 220] on select "Select field Cost Center Email Location Name Role Username" at bounding box center [114, 225] width 119 height 20
select select "email"
click at [55, 215] on select "Select field Cost Center Email Location Name Role Username" at bounding box center [114, 225] width 119 height 20
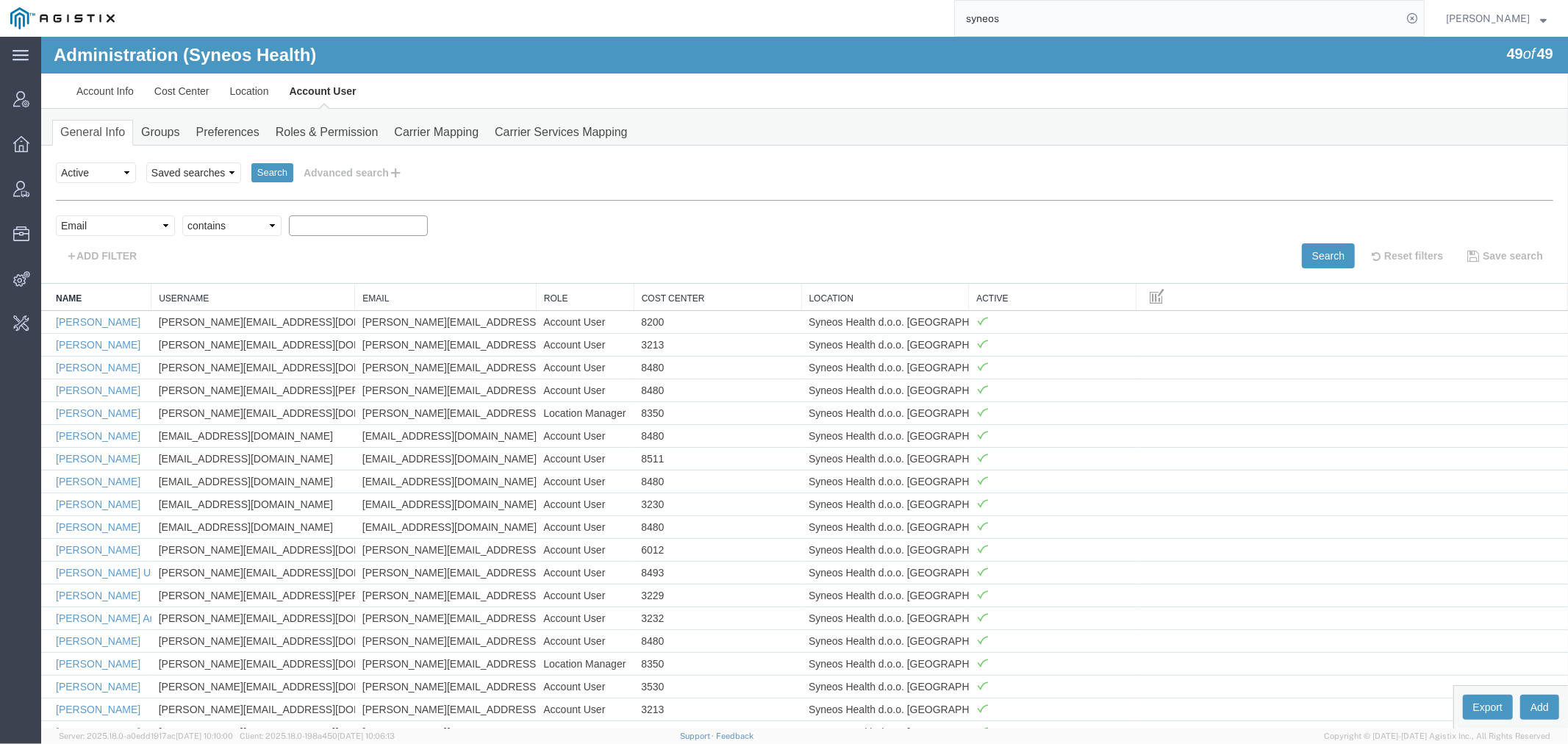
click at [312, 222] on input "text" at bounding box center [357, 225] width 139 height 20
paste input "[PERSON_NAME][EMAIL_ADDRESS][DOMAIN_NAME]"
type input "[PERSON_NAME][EMAIL_ADDRESS][DOMAIN_NAME]"
click at [1327, 255] on button "Search" at bounding box center [1328, 255] width 53 height 25
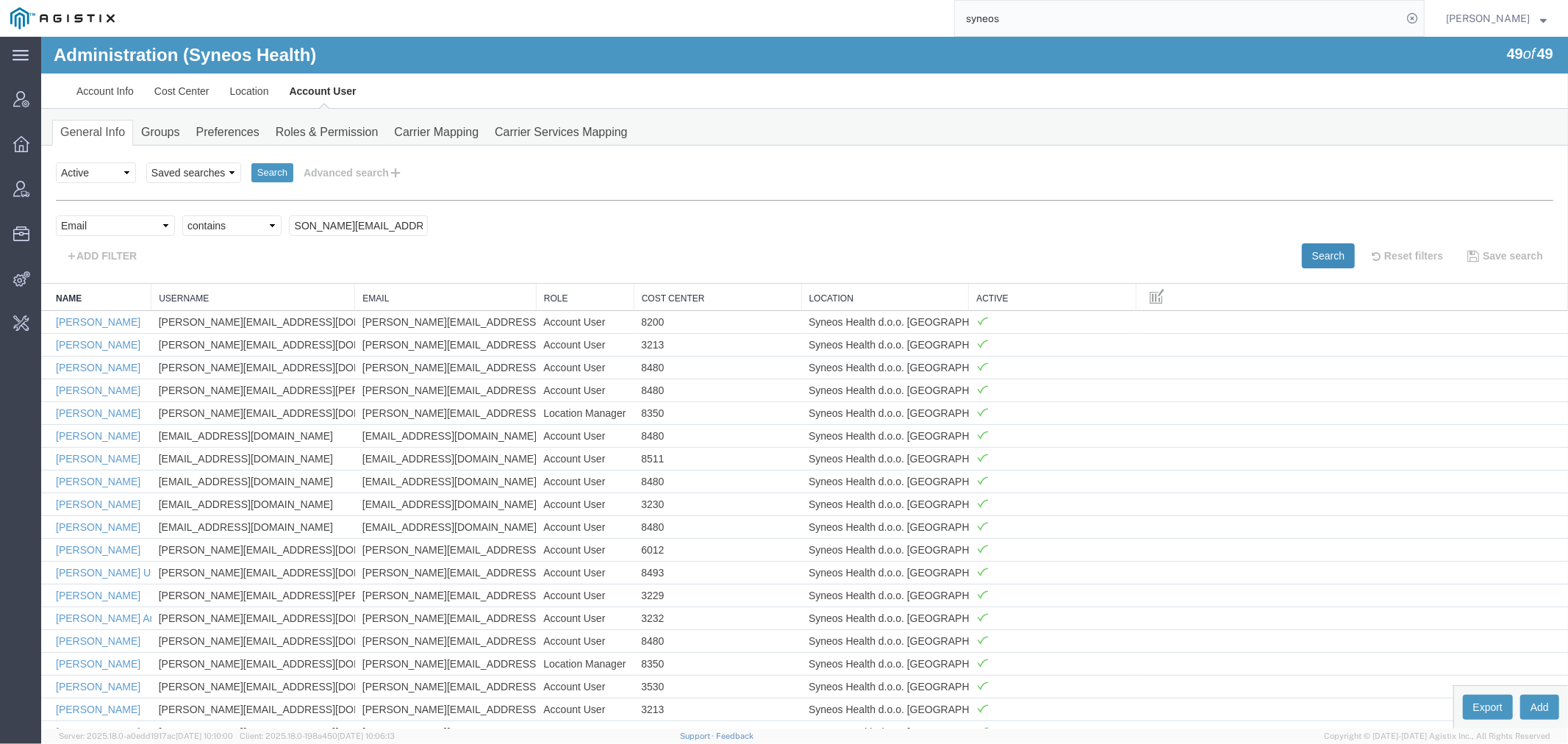
scroll to position [0, 0]
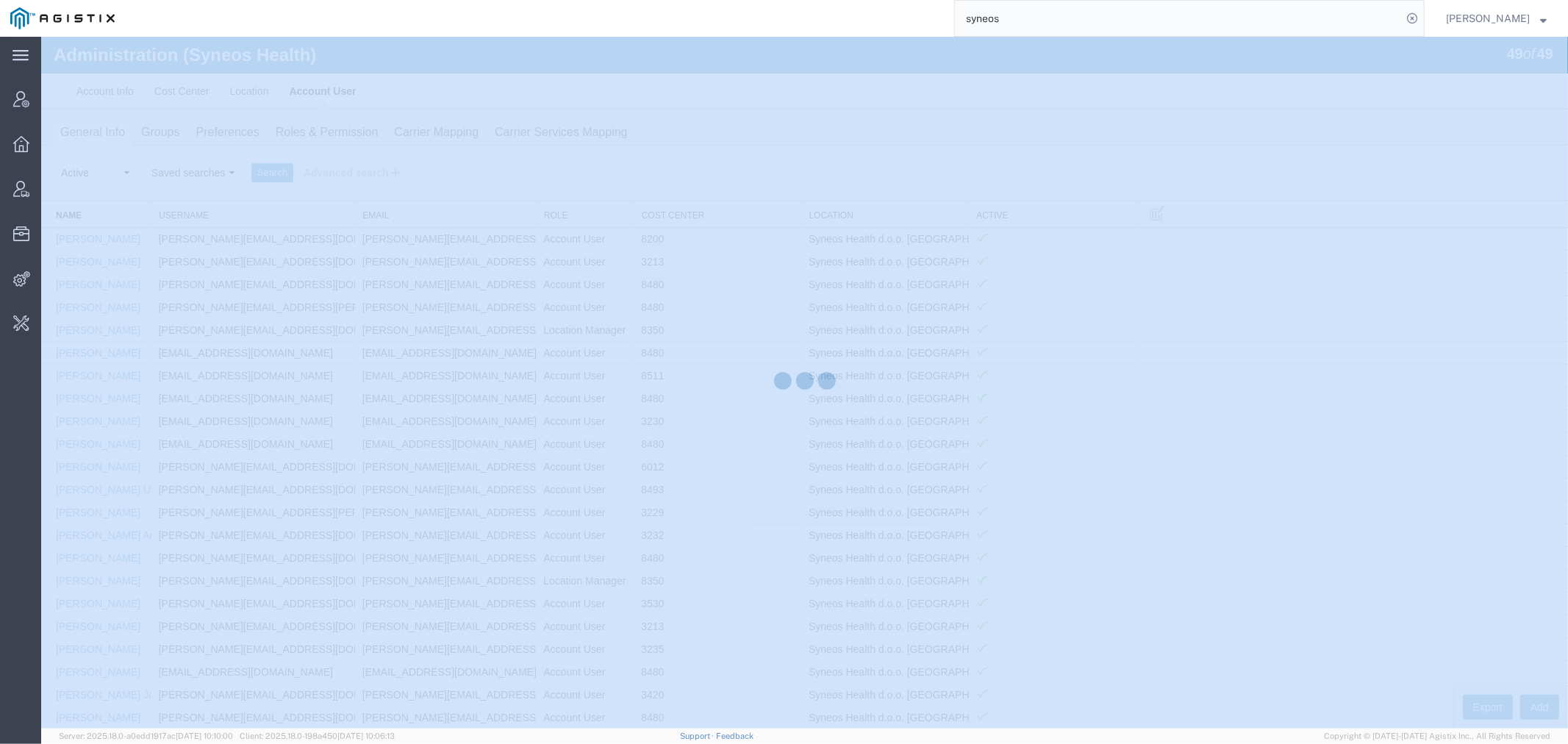
click at [1327, 255] on div at bounding box center [805, 382] width 1527 height 692
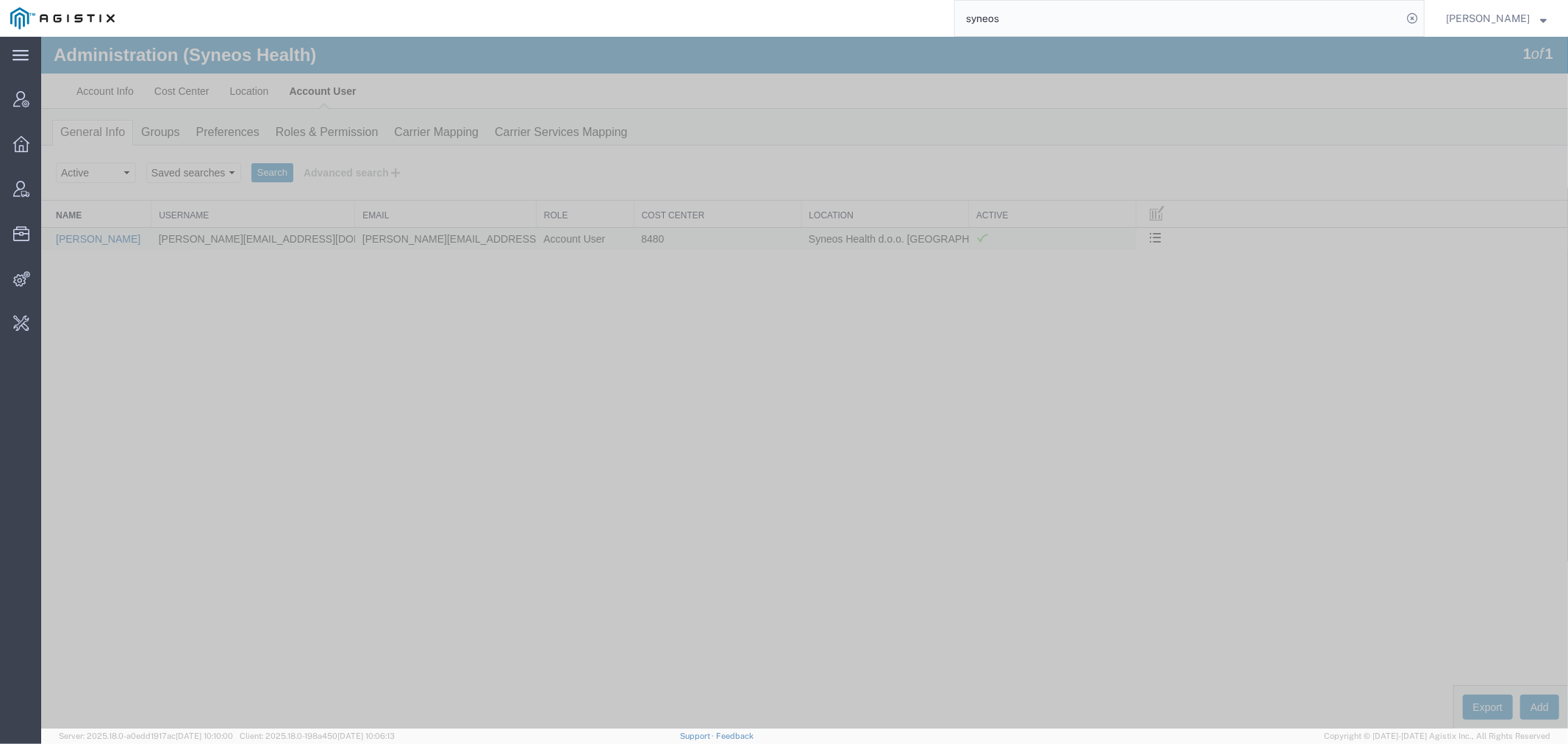
click at [85, 237] on link "[PERSON_NAME]" at bounding box center [97, 238] width 85 height 12
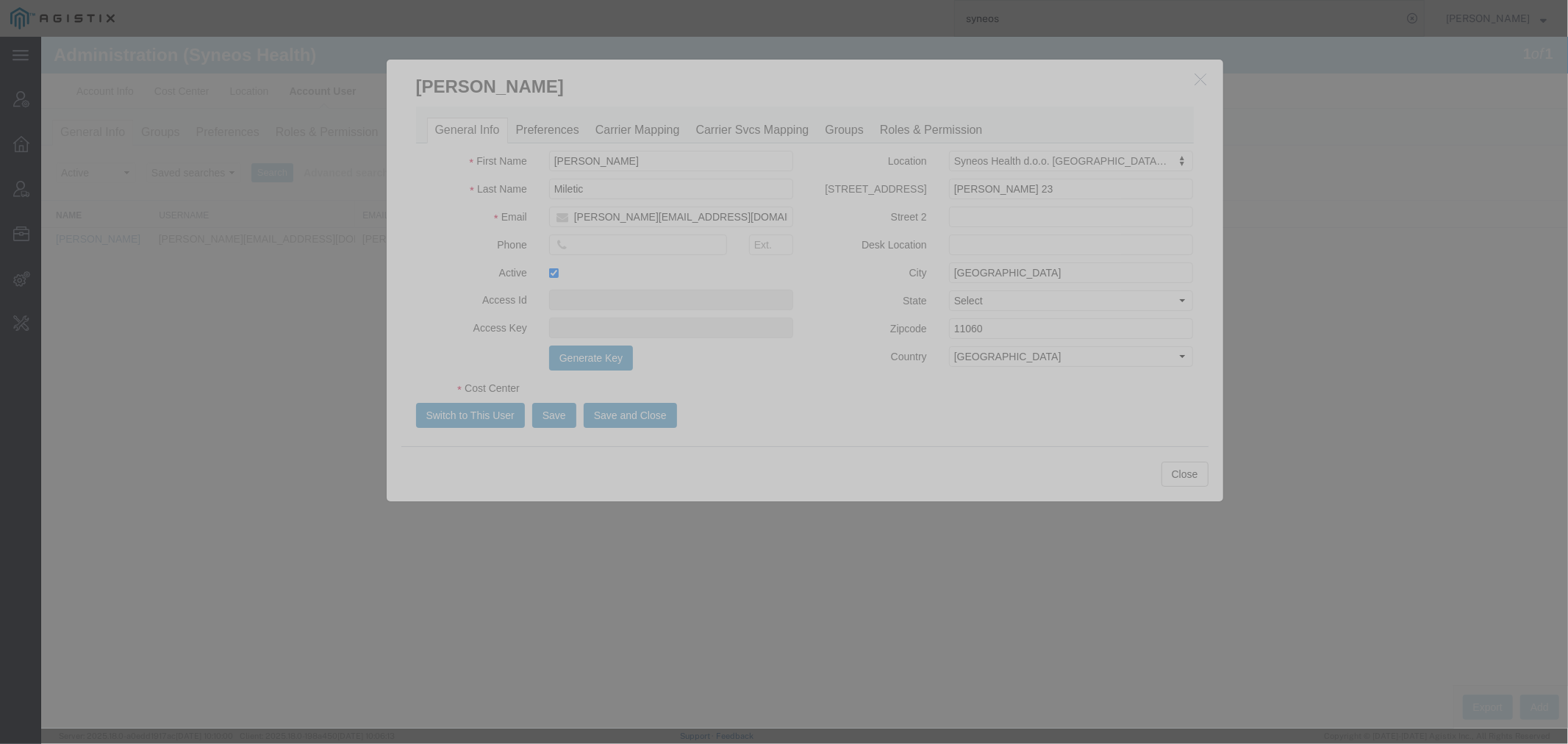
select select "DEPARTMENT"
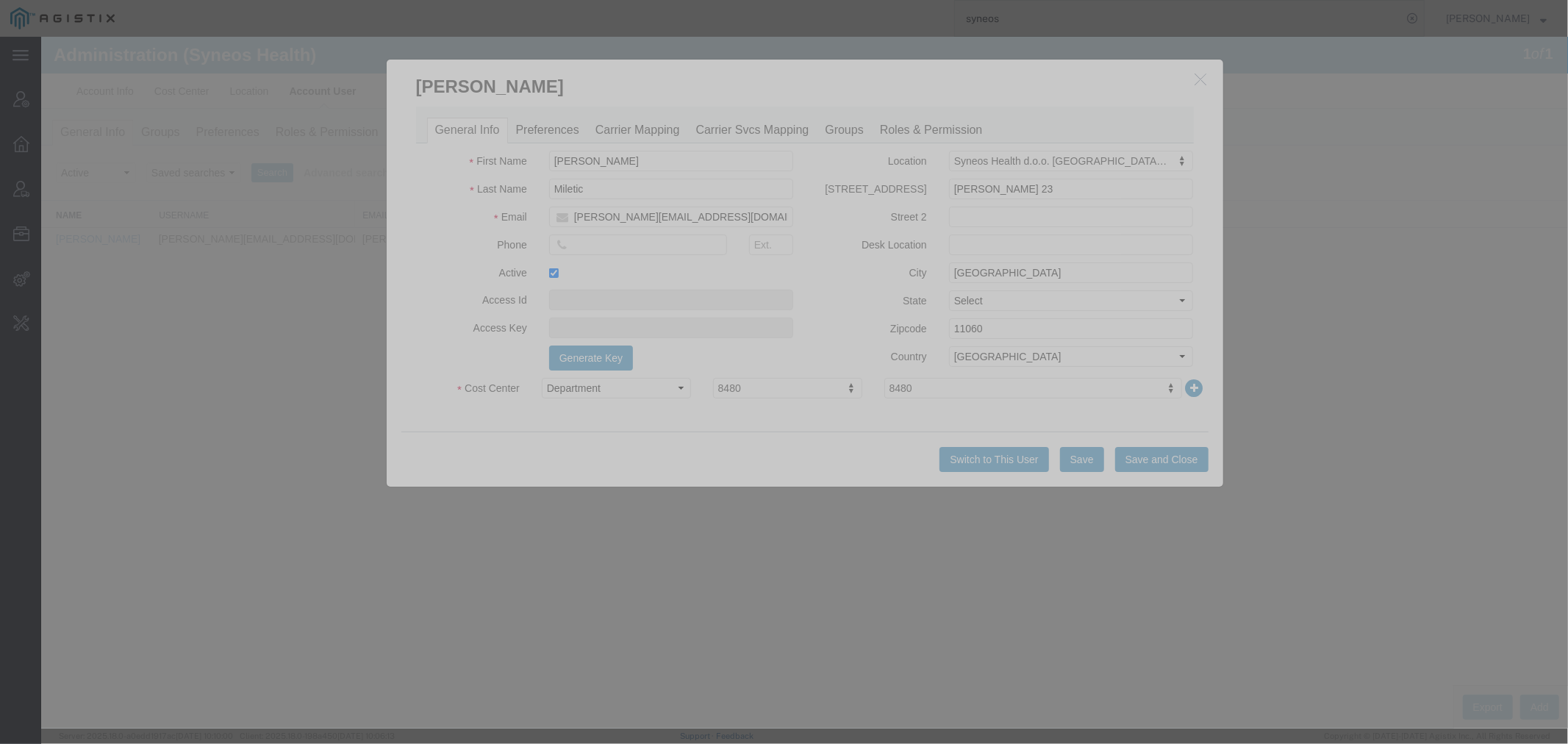
click at [651, 115] on div "General Info Preferences Carrier Mapping Carrier Svcs Mapping Groups Roles & Pe…" at bounding box center [804, 124] width 778 height 37
click at [655, 136] on link "Carrier Mapping" at bounding box center [637, 129] width 101 height 26
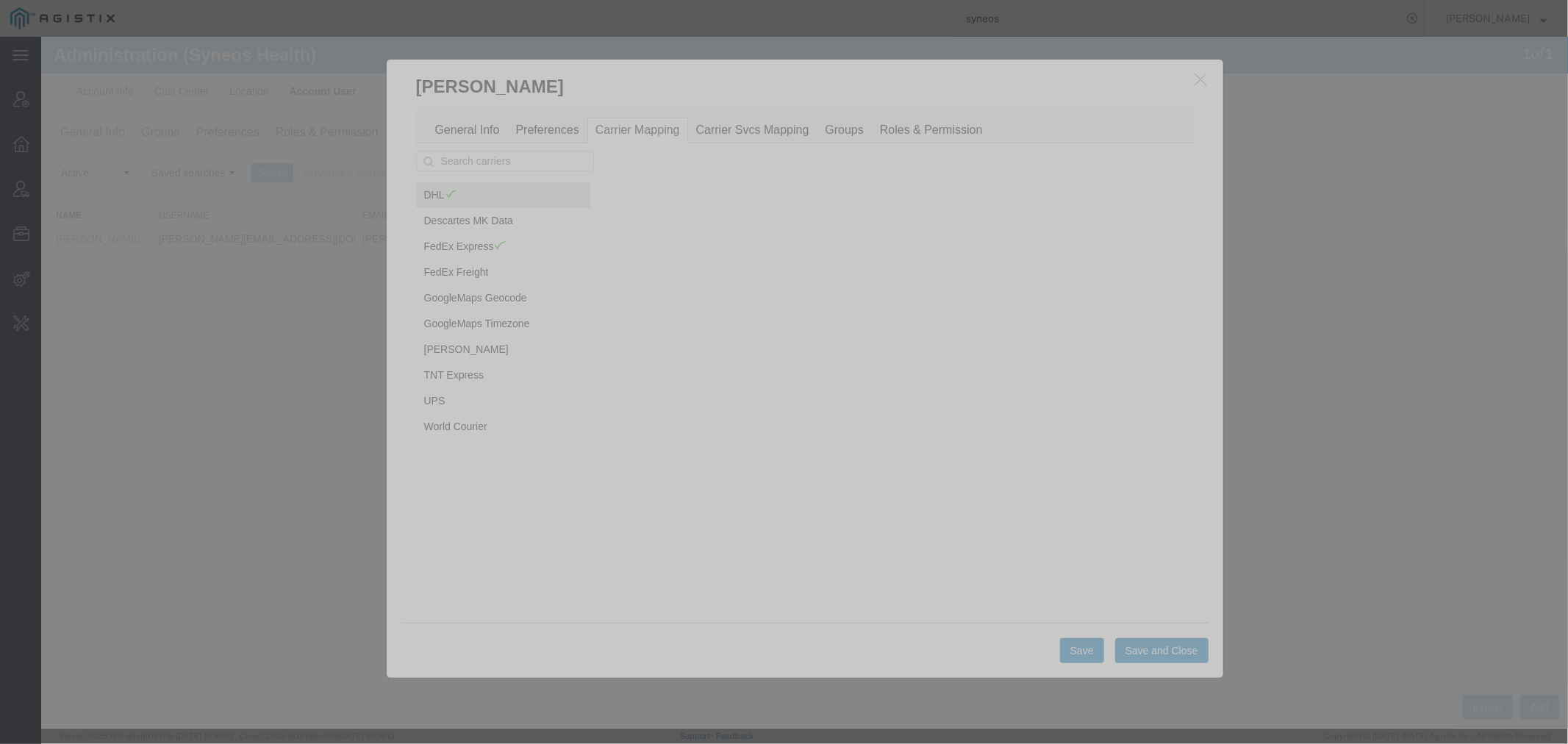
click at [494, 191] on link "DHL" at bounding box center [502, 194] width 174 height 25
click at [1209, 84] on button "button" at bounding box center [1202, 78] width 18 height 18
